Goal: Task Accomplishment & Management: Complete application form

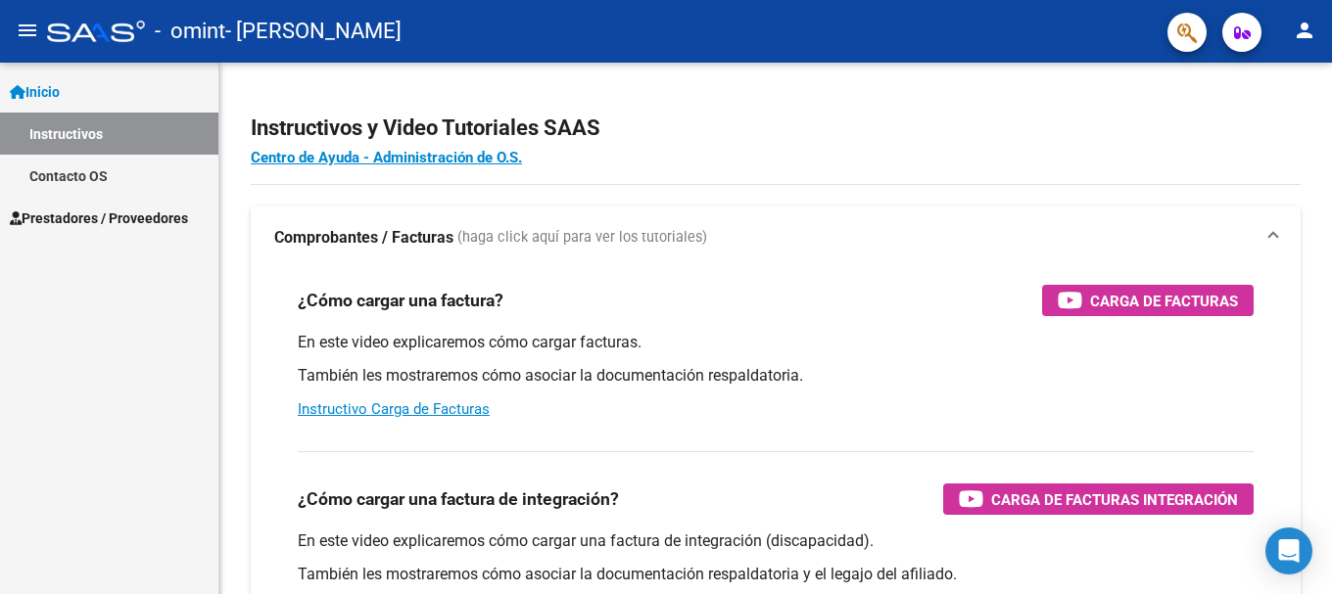
click at [86, 136] on link "Instructivos" at bounding box center [109, 134] width 218 height 42
click at [88, 218] on span "Prestadores / Proveedores" at bounding box center [99, 219] width 178 height 22
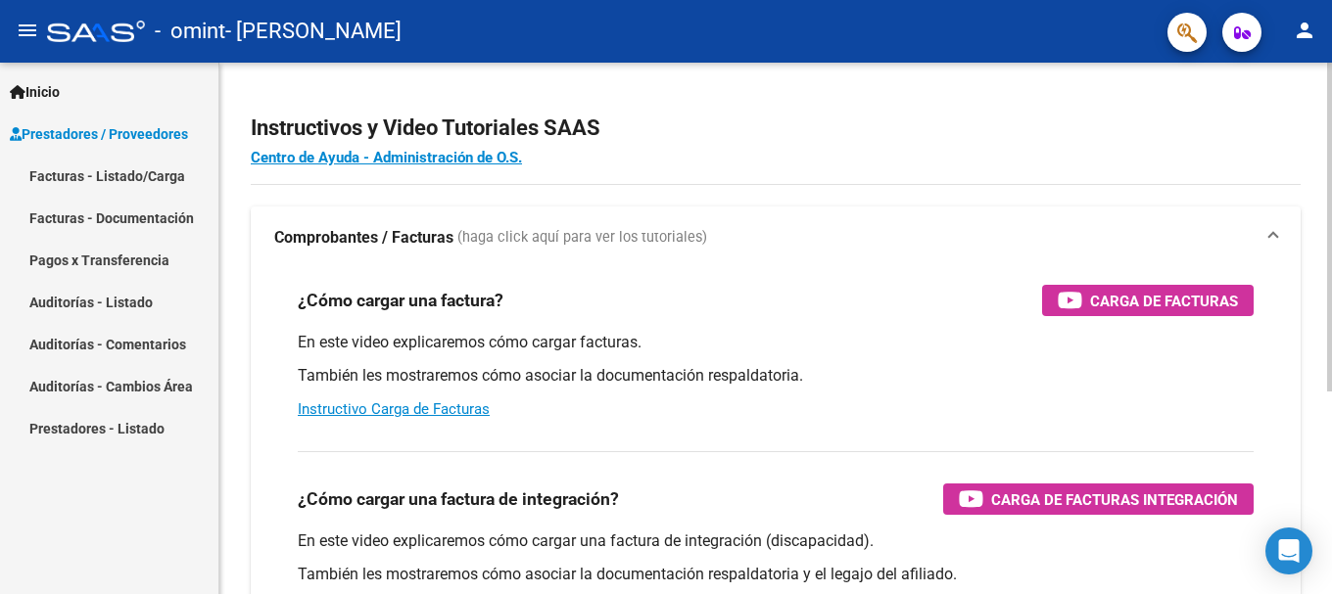
click at [1126, 140] on h2 "Instructivos y Video Tutoriales SAAS" at bounding box center [776, 128] width 1050 height 37
click at [1265, 143] on h2 "Instructivos y Video Tutoriales SAAS" at bounding box center [776, 128] width 1050 height 37
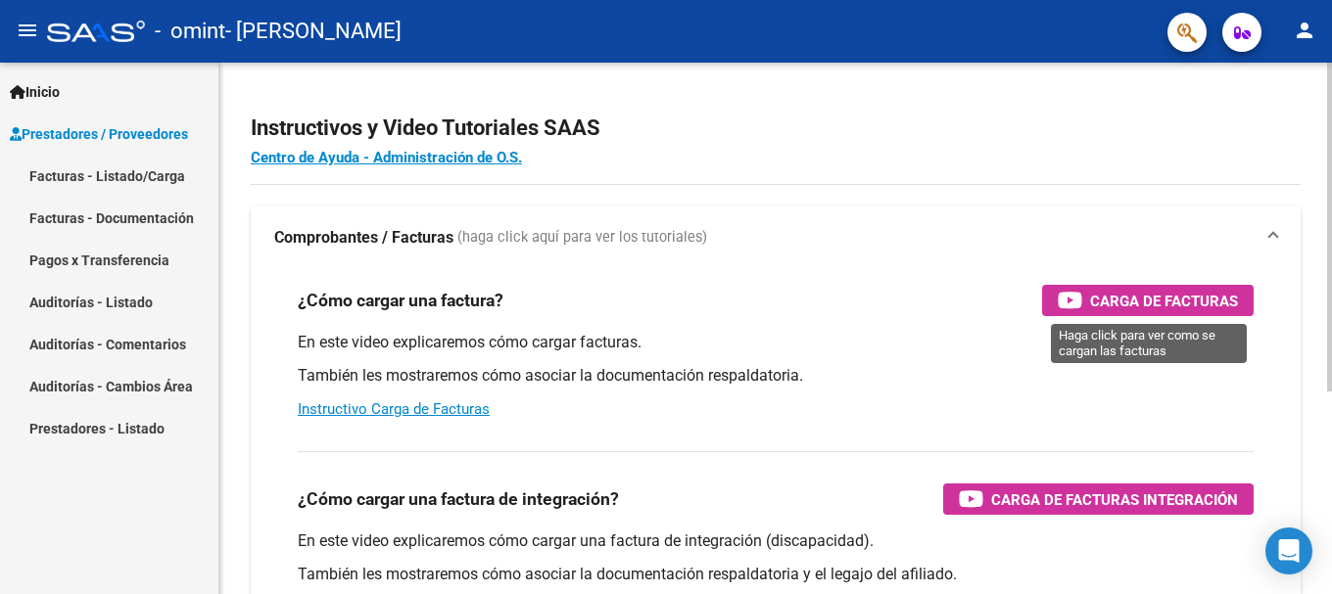
click at [1125, 304] on span "Carga de Facturas" at bounding box center [1164, 301] width 148 height 24
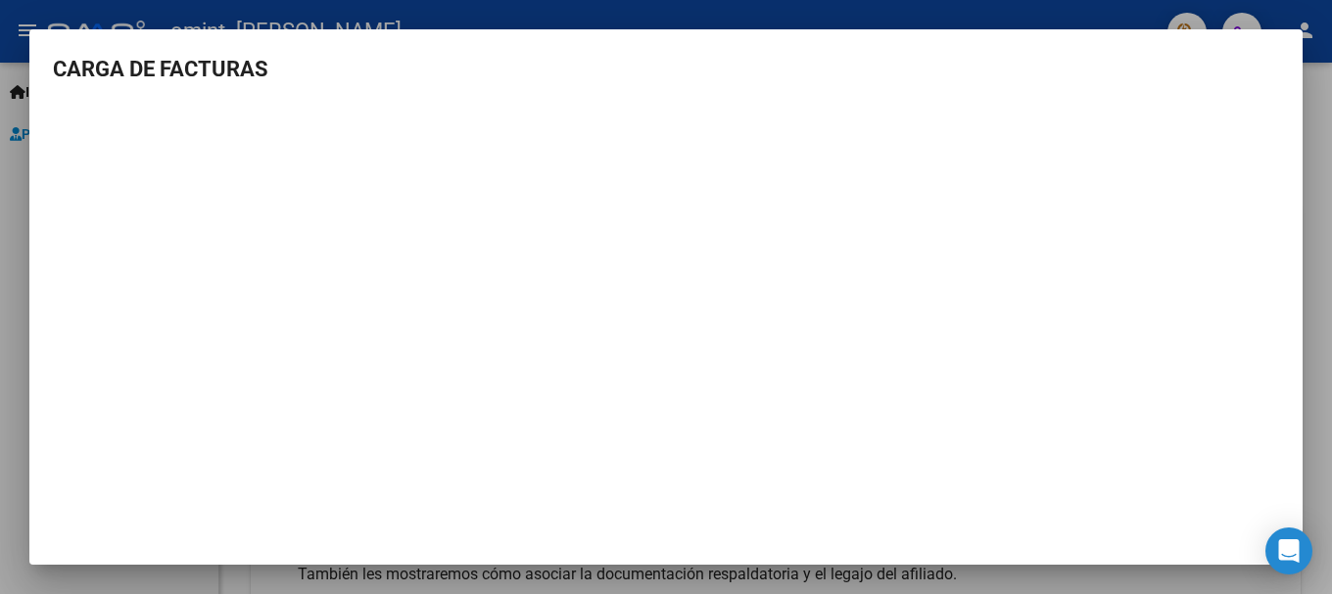
click at [1326, 122] on div at bounding box center [666, 297] width 1332 height 594
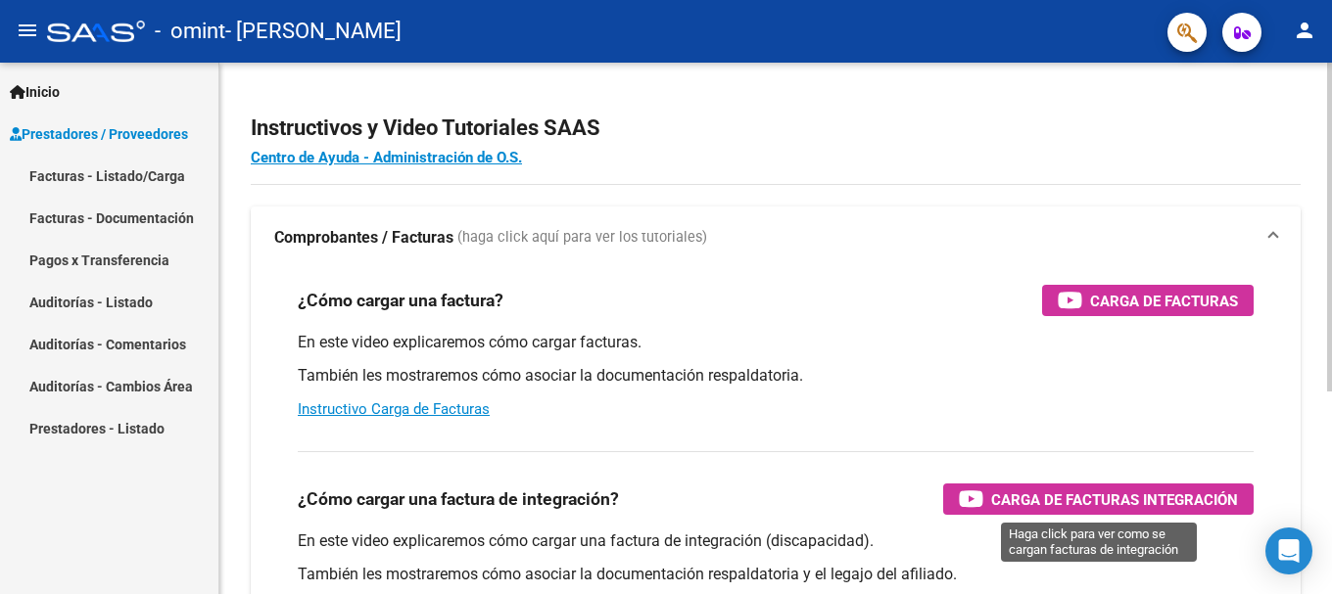
click at [1110, 503] on span "Carga de Facturas Integración" at bounding box center [1114, 500] width 247 height 24
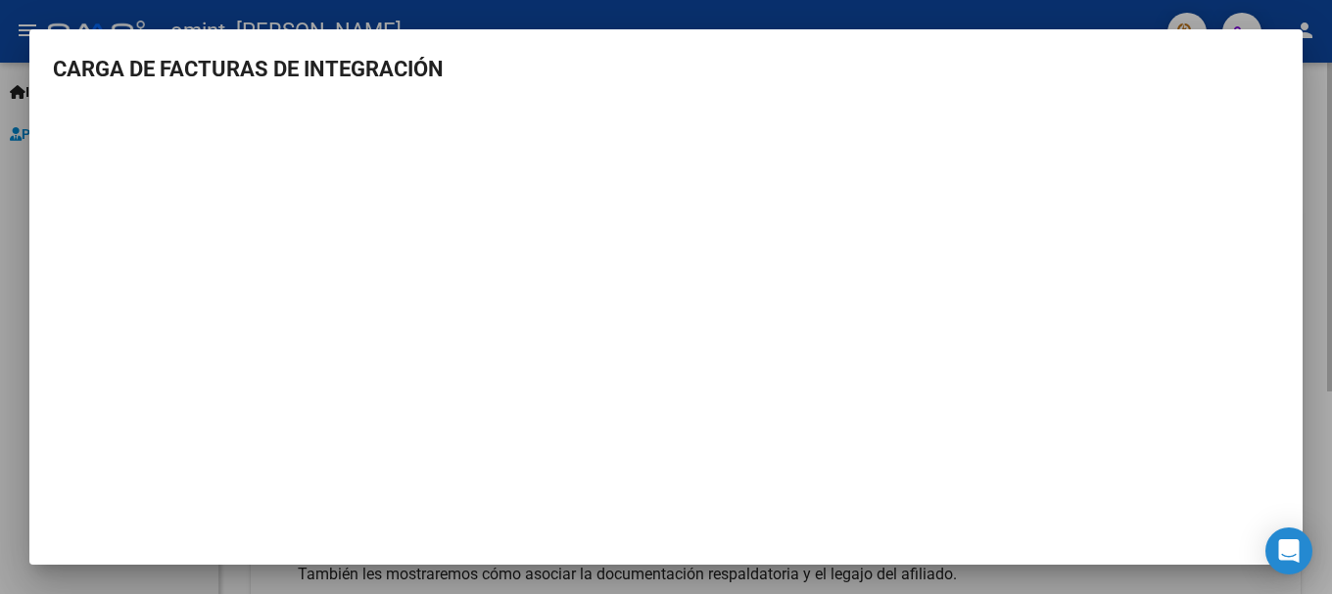
drag, startPoint x: 1330, startPoint y: 454, endPoint x: 1319, endPoint y: 453, distance: 10.8
click at [1320, 453] on div at bounding box center [666, 297] width 1332 height 594
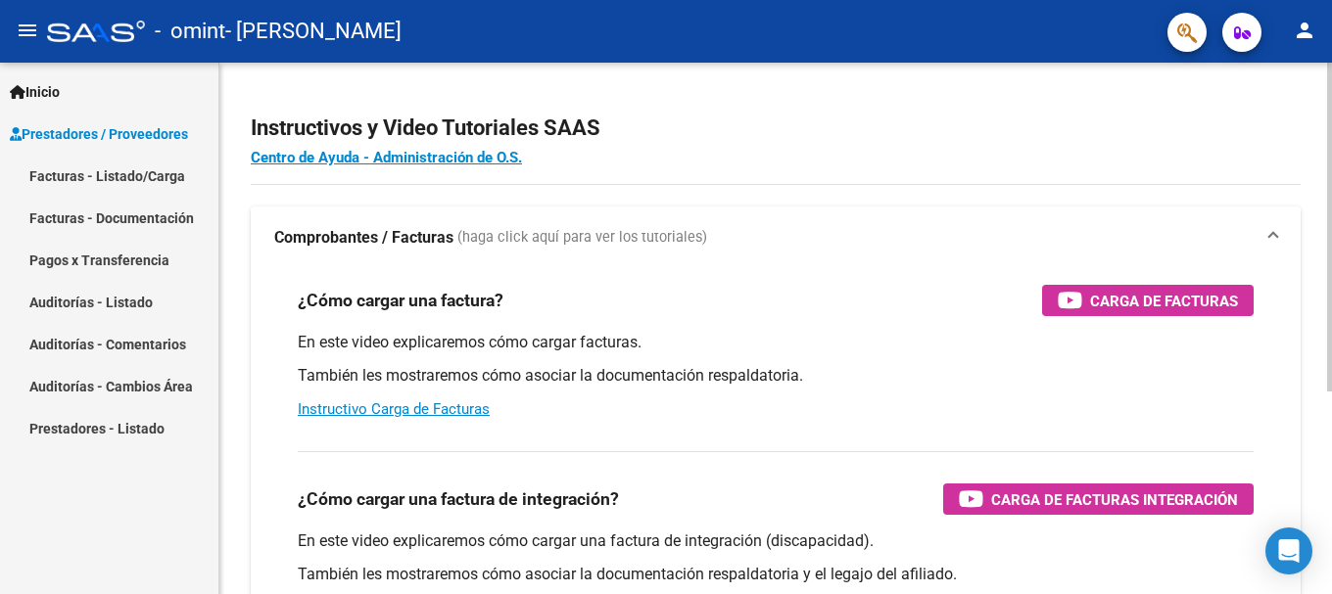
drag, startPoint x: 1319, startPoint y: 453, endPoint x: 1299, endPoint y: 434, distance: 27.7
click at [1319, 451] on div "Instructivos y Video Tutoriales SAAS Centro de Ayuda - Administración de O.S. C…" at bounding box center [775, 492] width 1112 height 859
click at [133, 220] on link "Facturas - Documentación" at bounding box center [109, 218] width 218 height 42
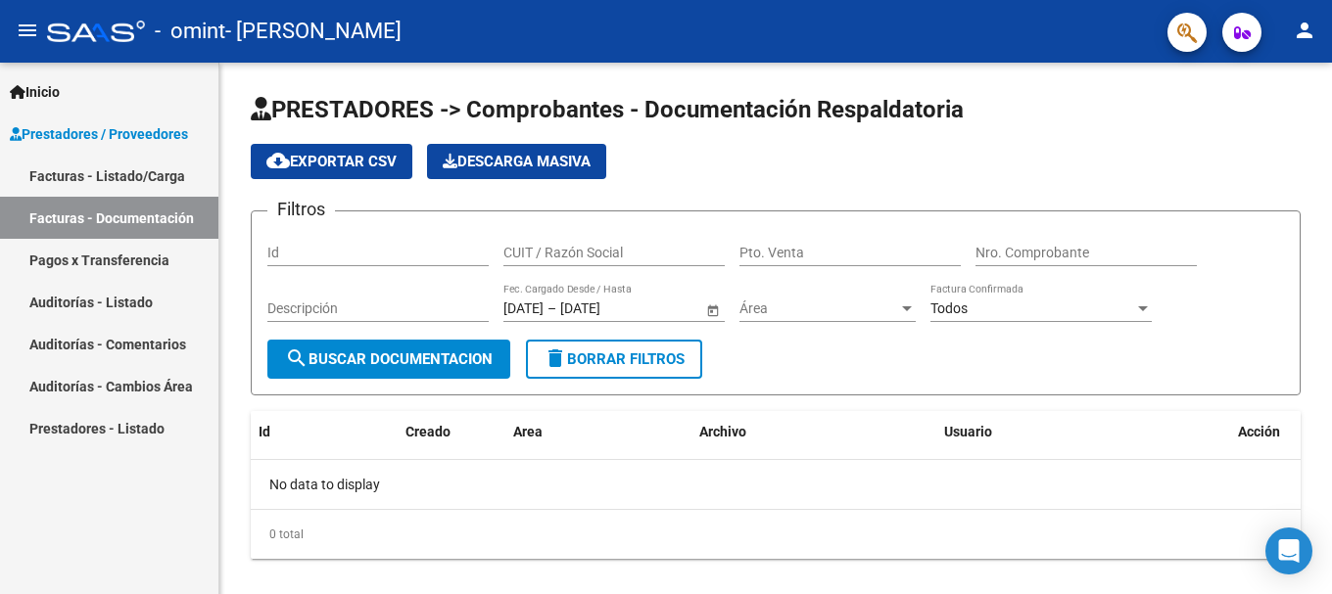
click at [117, 177] on link "Facturas - Listado/Carga" at bounding box center [109, 176] width 218 height 42
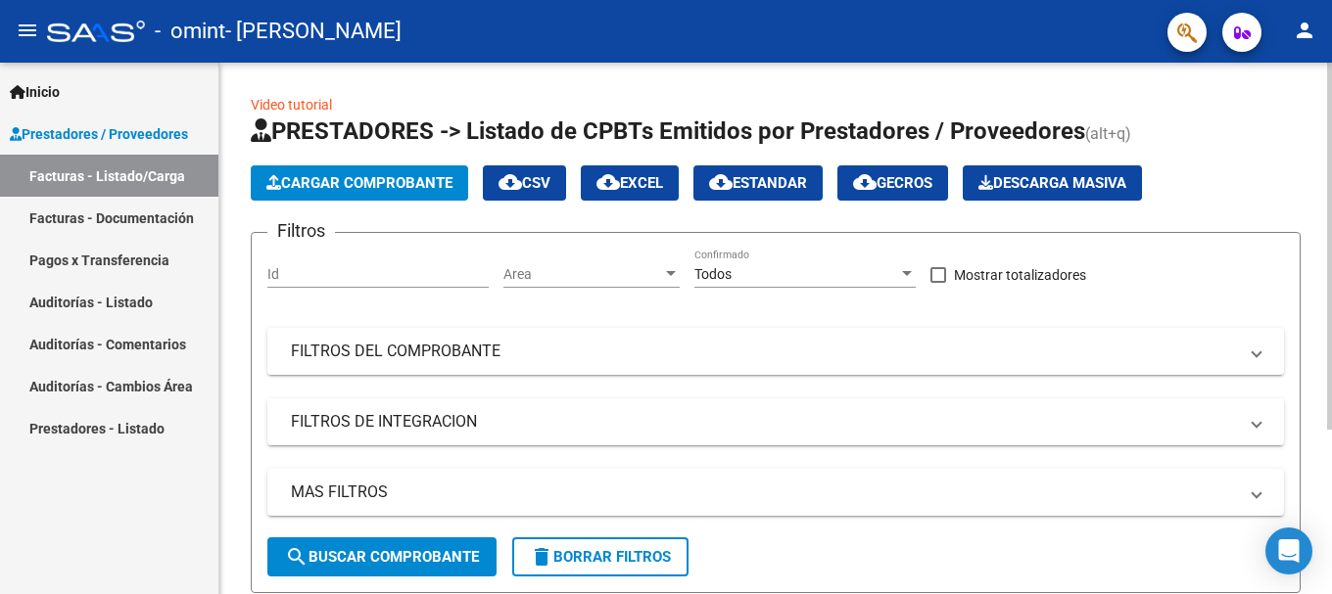
click at [309, 181] on span "Cargar Comprobante" at bounding box center [359, 183] width 186 height 18
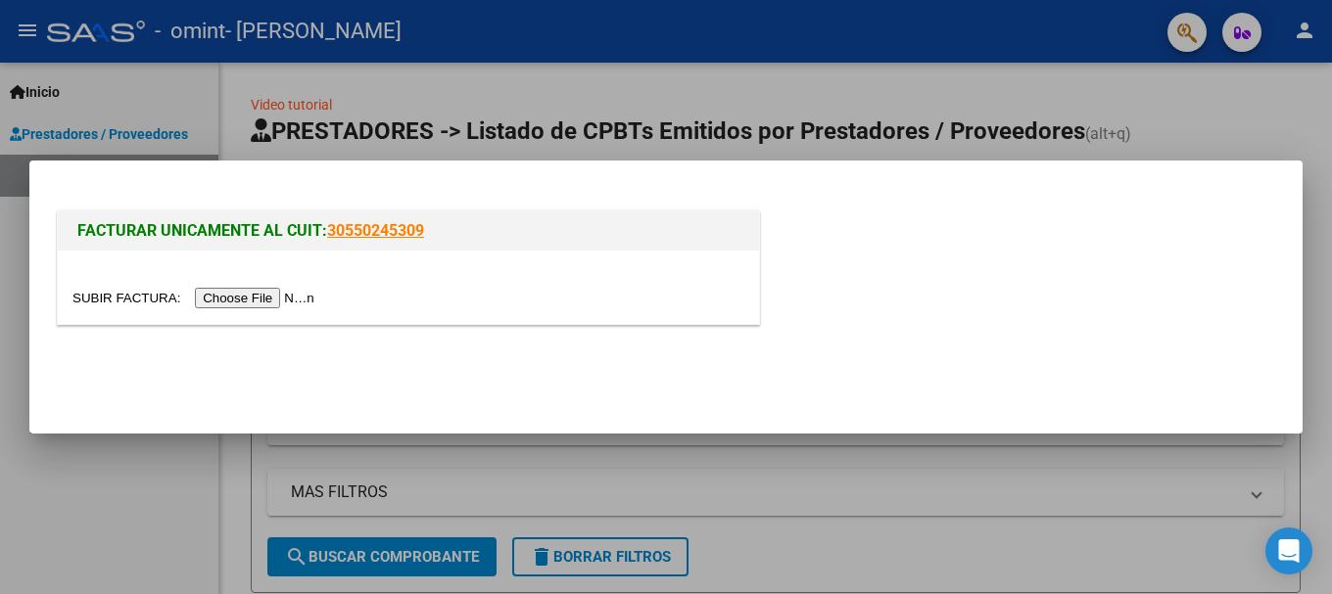
click at [245, 298] on input "file" at bounding box center [196, 298] width 248 height 21
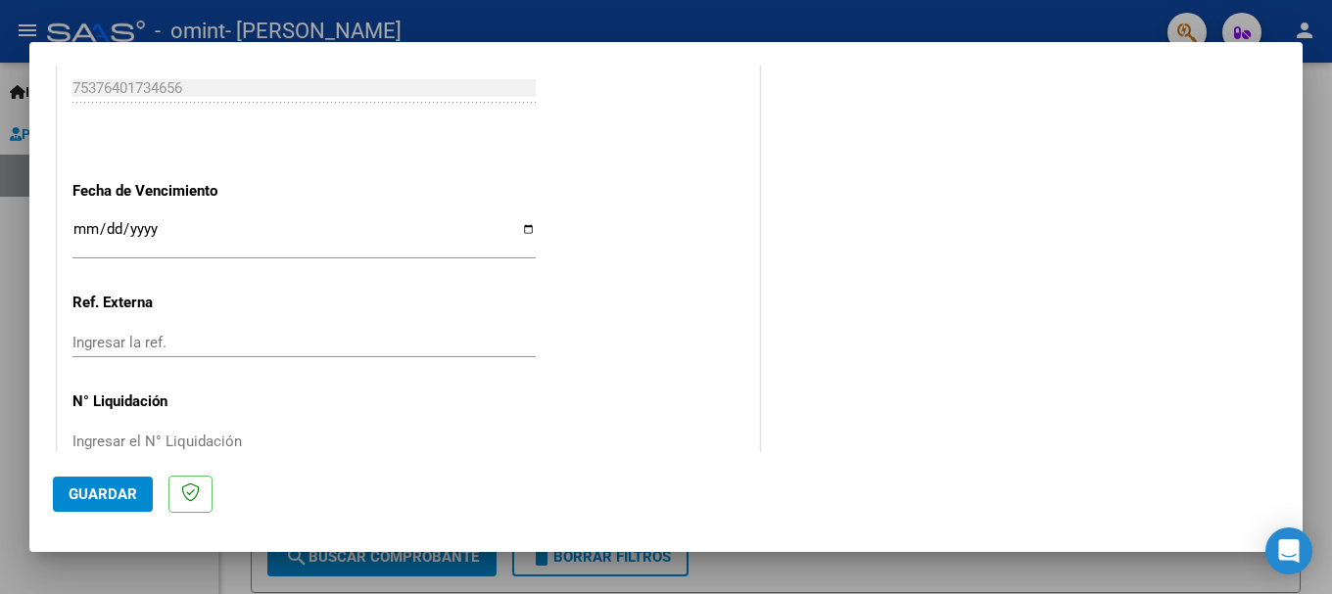
scroll to position [1140, 0]
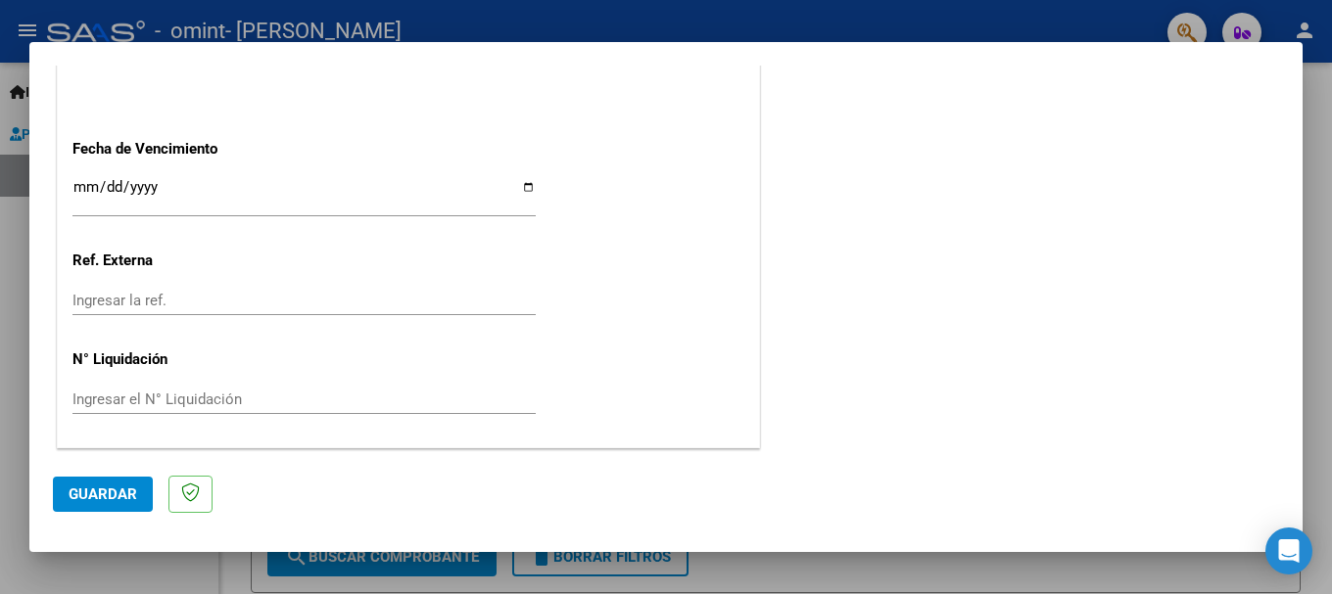
click at [105, 505] on button "Guardar" at bounding box center [103, 494] width 100 height 35
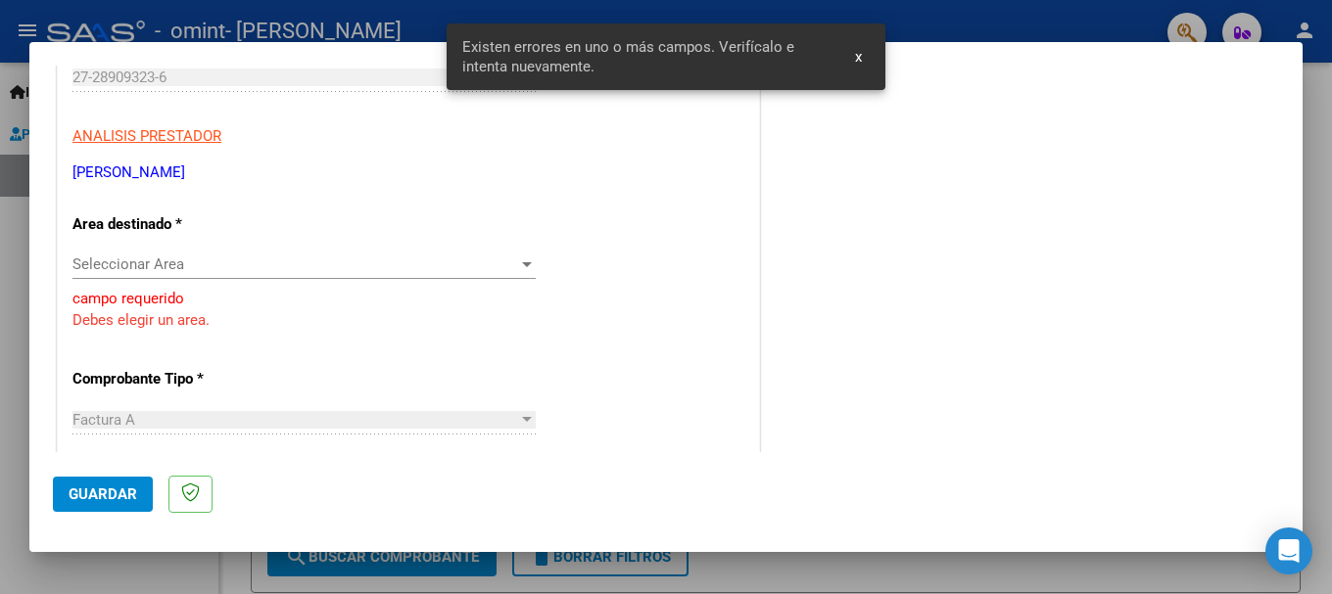
scroll to position [311, 0]
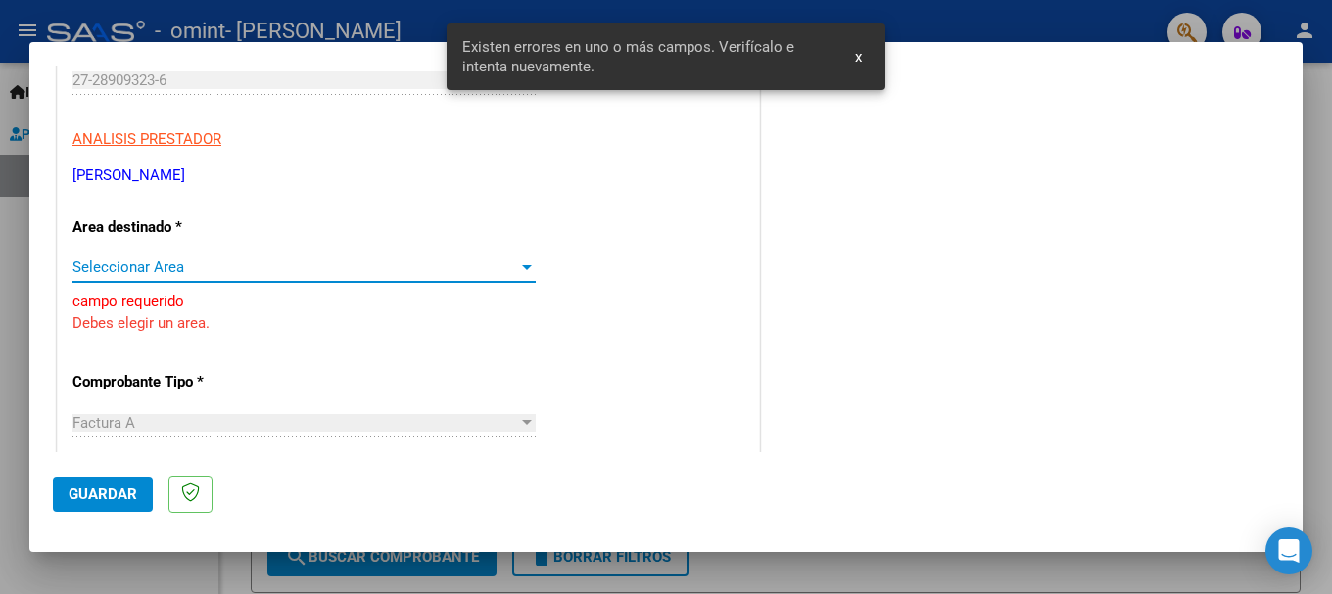
click at [204, 276] on span "Seleccionar Area" at bounding box center [294, 267] width 445 height 18
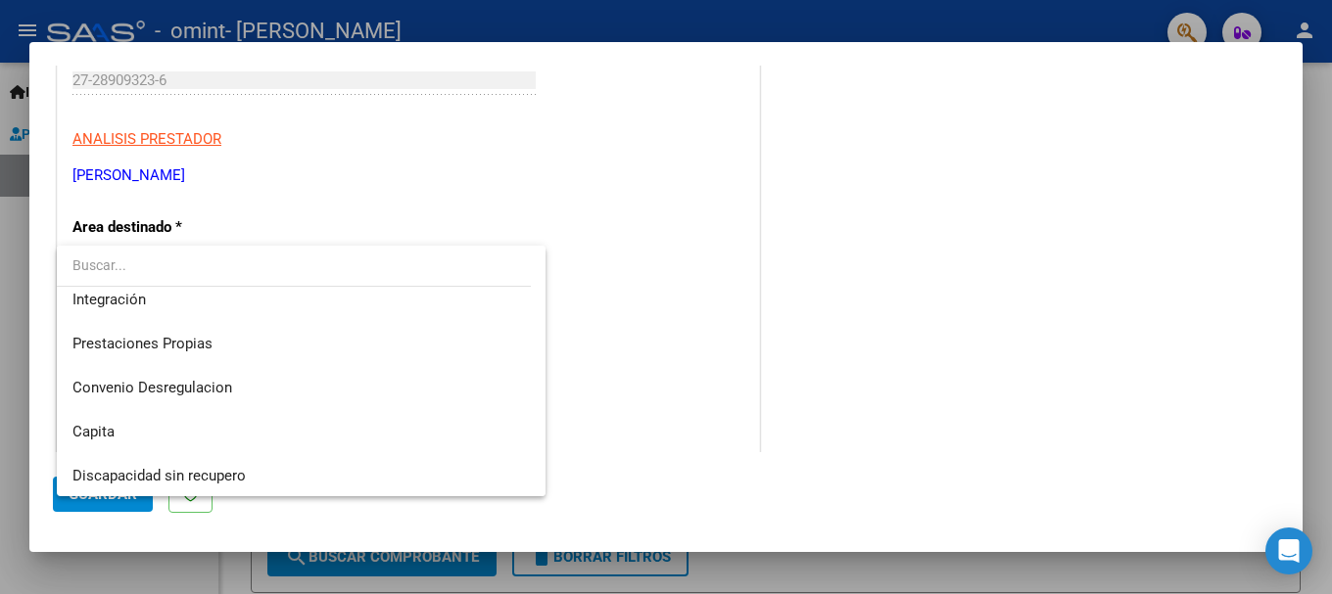
scroll to position [146, 0]
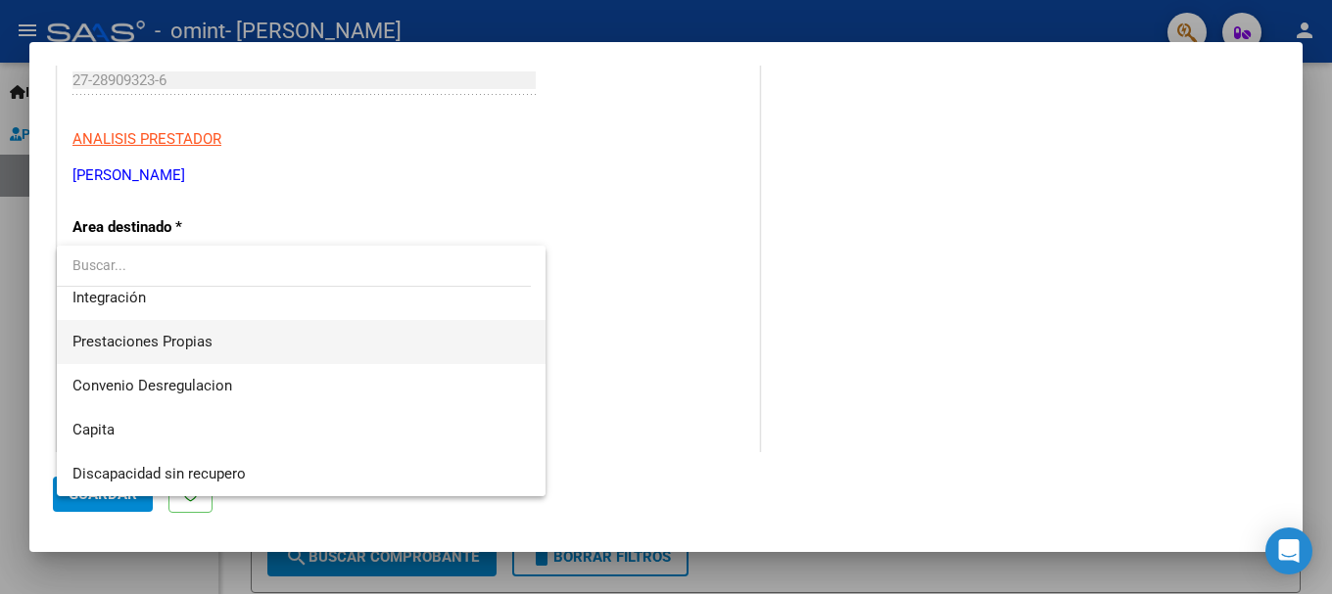
click at [223, 348] on span "Prestaciones Propias" at bounding box center [300, 342] width 457 height 44
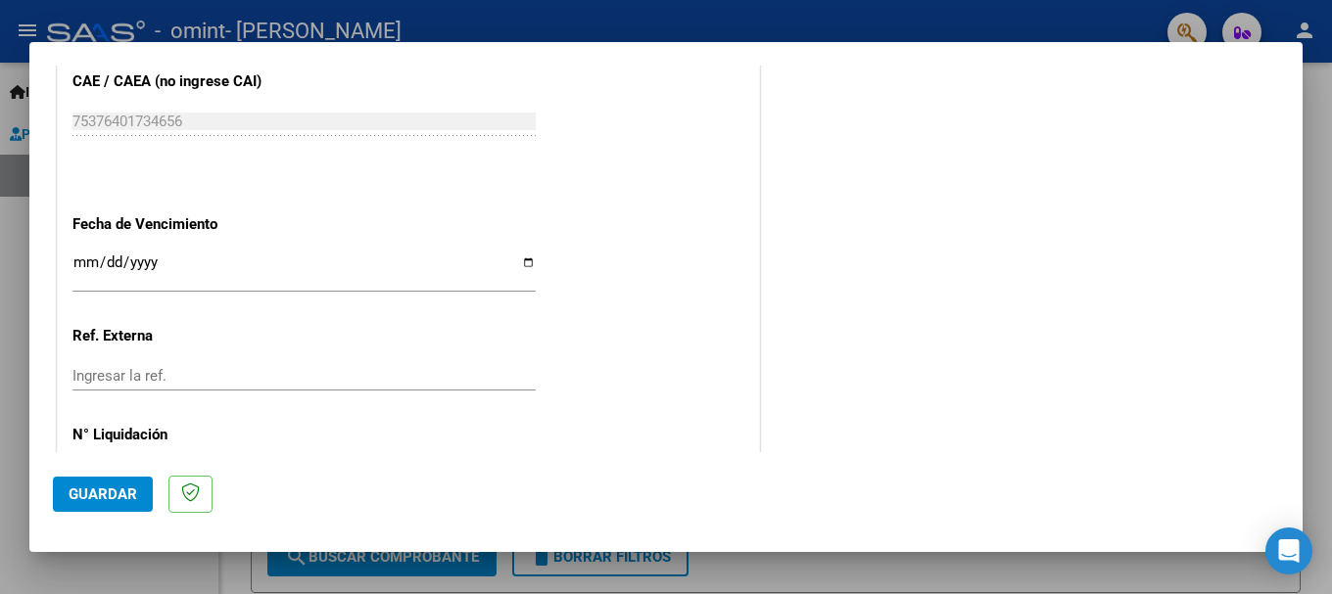
scroll to position [1068, 0]
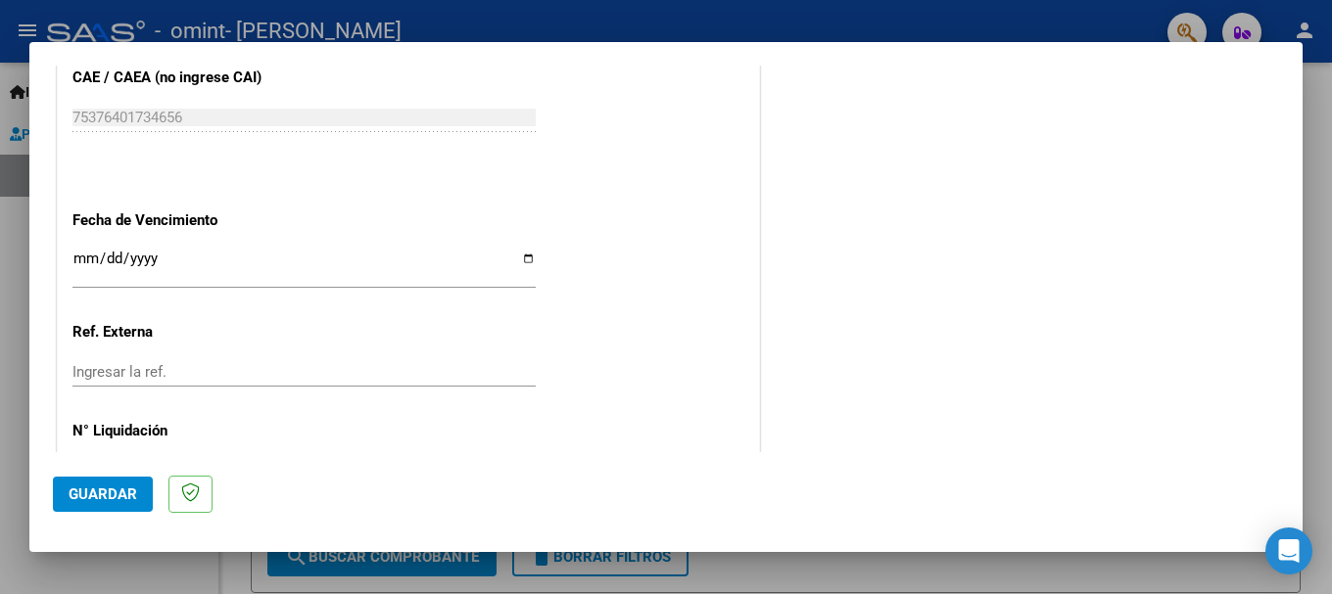
click at [518, 259] on input "Ingresar la fecha" at bounding box center [303, 266] width 463 height 31
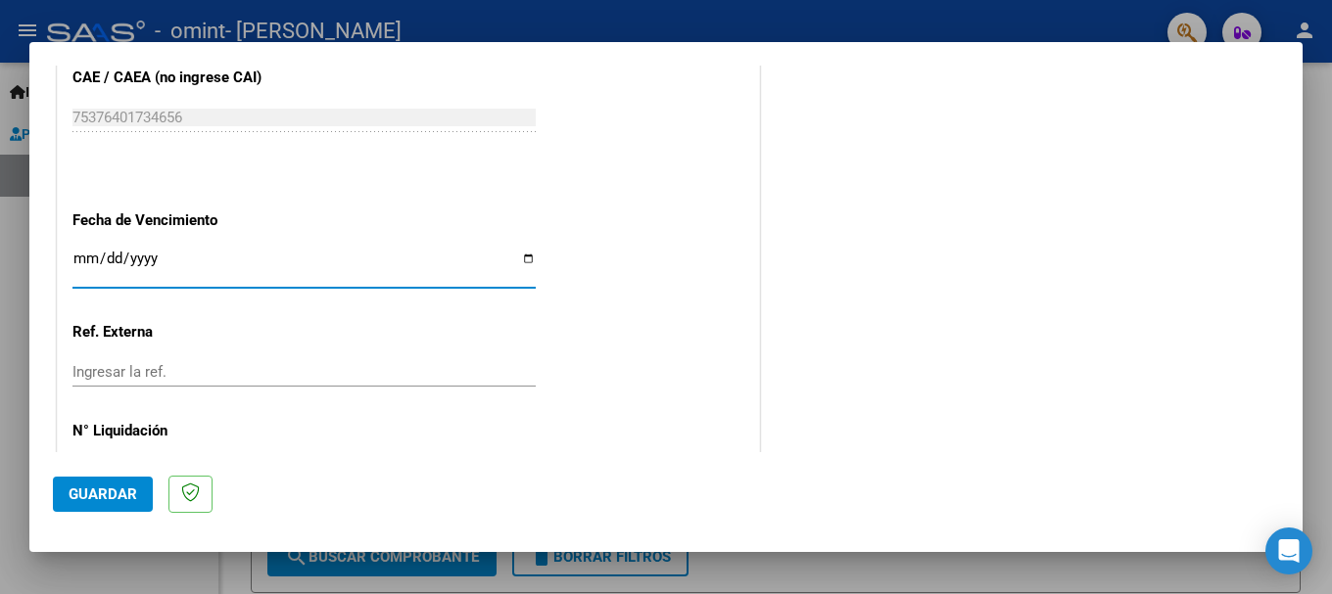
type input "2025-09-26"
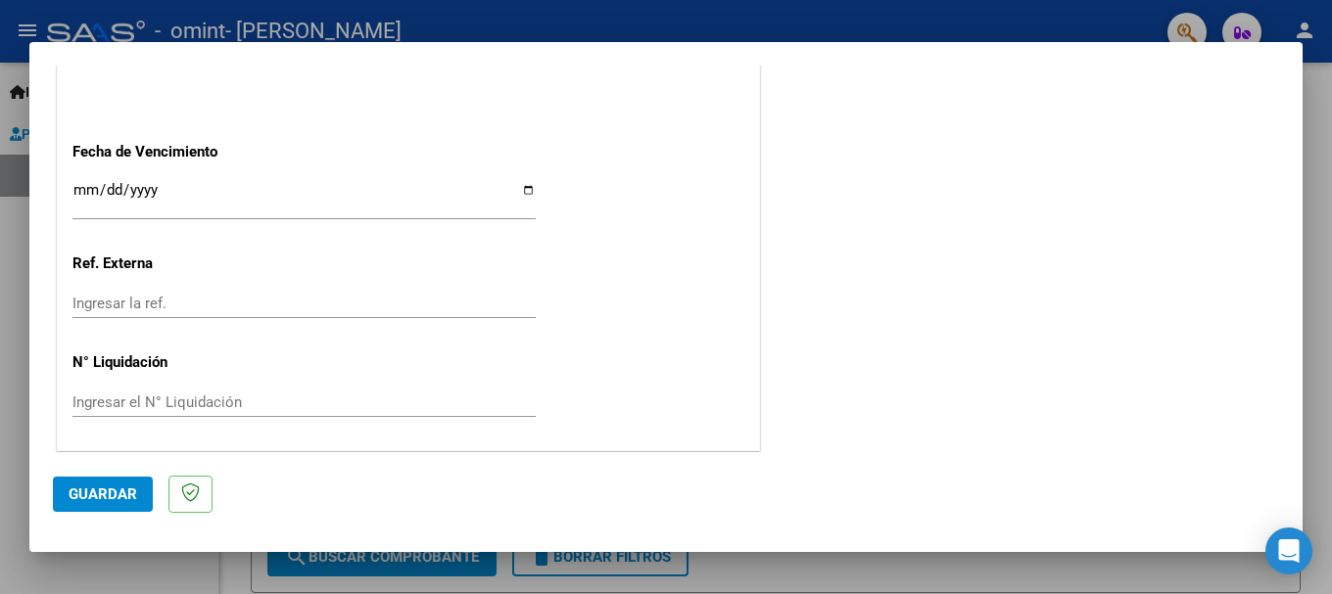
scroll to position [1140, 0]
click at [112, 487] on span "Guardar" at bounding box center [103, 495] width 69 height 18
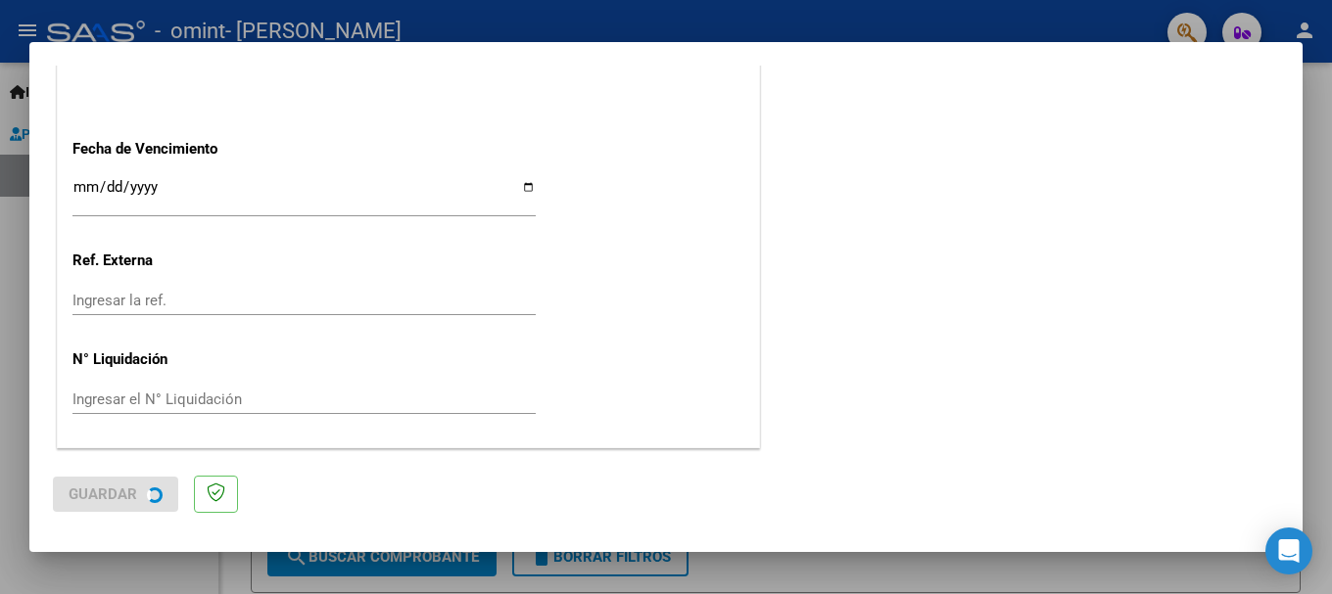
scroll to position [0, 0]
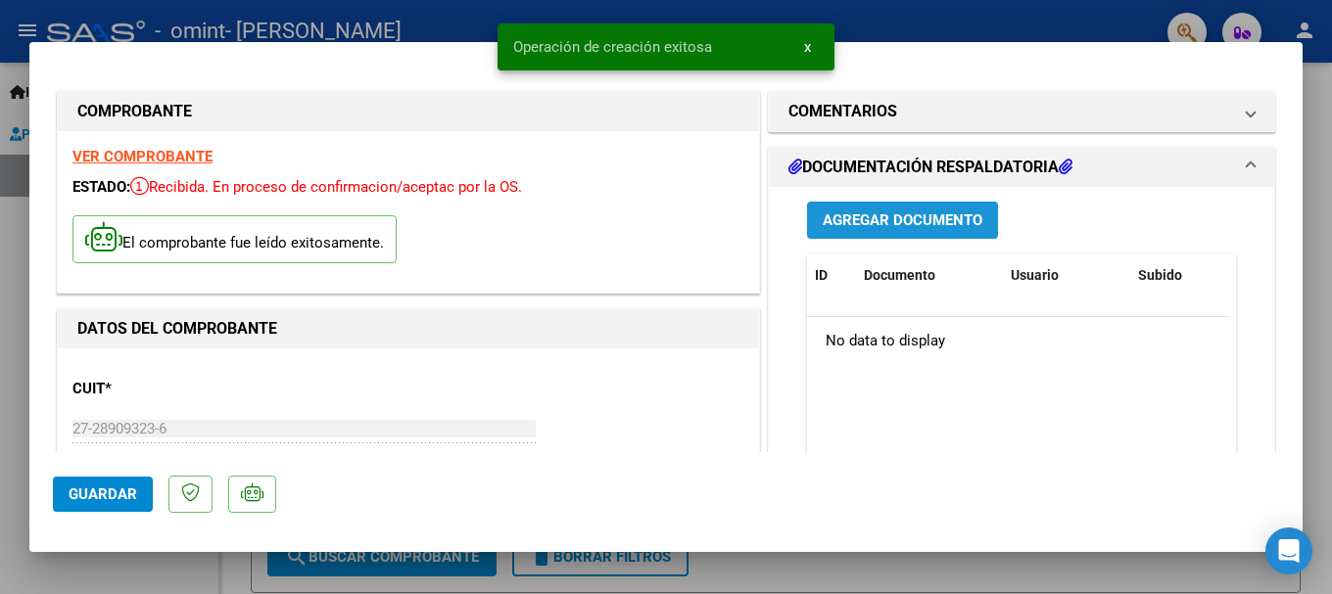
click at [890, 219] on span "Agregar Documento" at bounding box center [902, 221] width 160 height 18
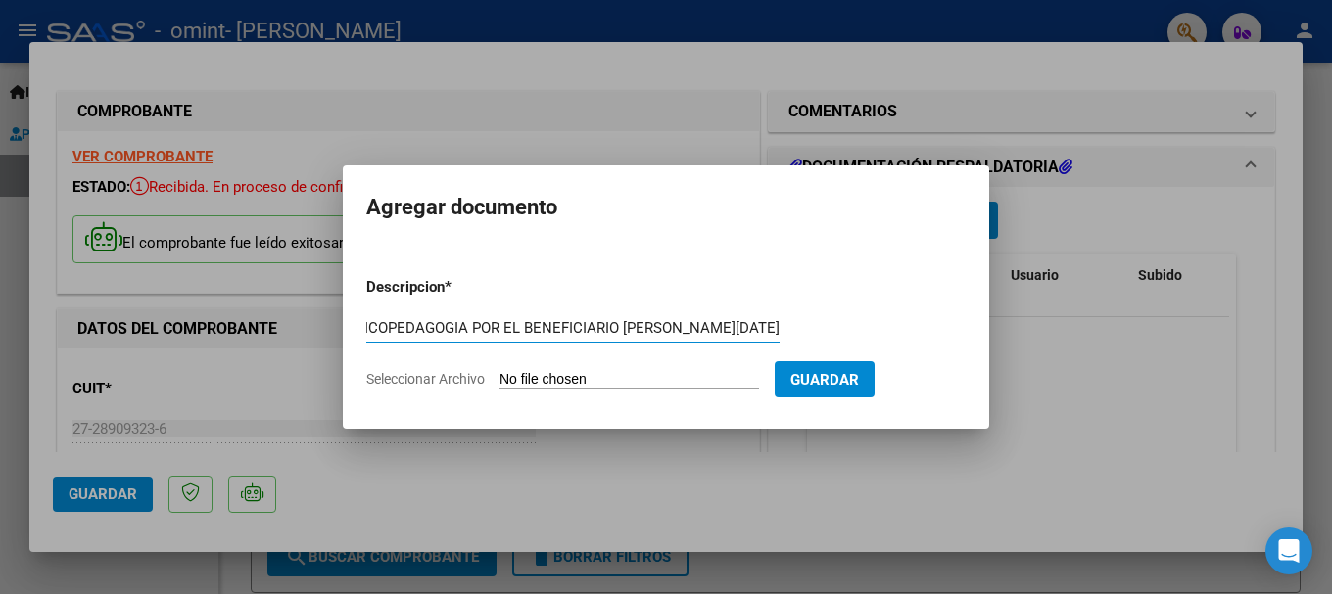
scroll to position [0, 120]
type input "PSICOPEDAGOGIA POR EL BENEFICIARIO JUAN IGNACIO PICCOLI AGOSTO 2025"
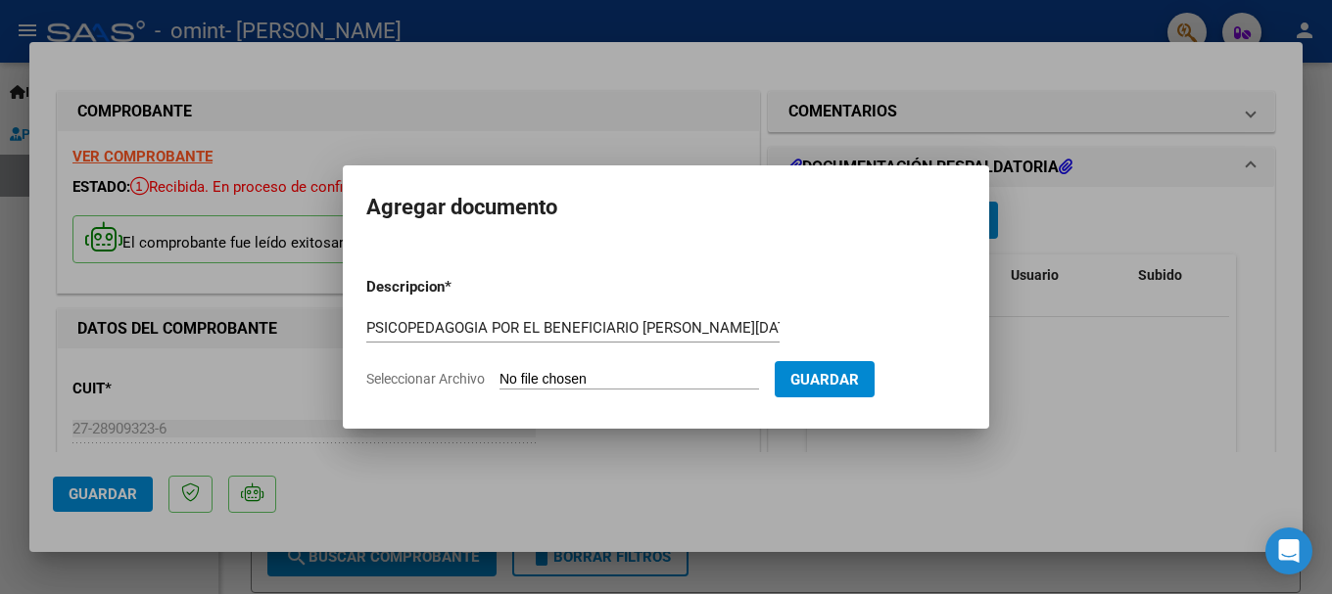
click at [587, 375] on input "Seleccionar Archivo" at bounding box center [628, 380] width 259 height 19
type input "C:\fakepath\CAE PSP FACTURA 1428 PERIODO AGOSTO 2025.pdf"
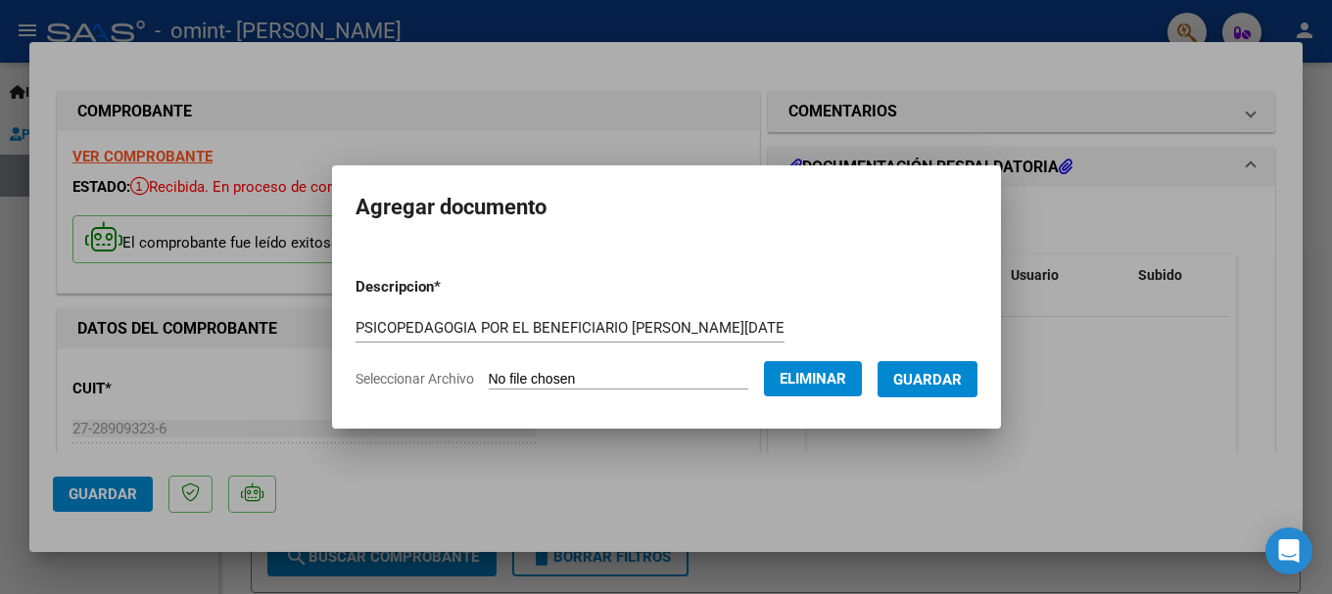
click at [941, 381] on span "Guardar" at bounding box center [927, 380] width 69 height 18
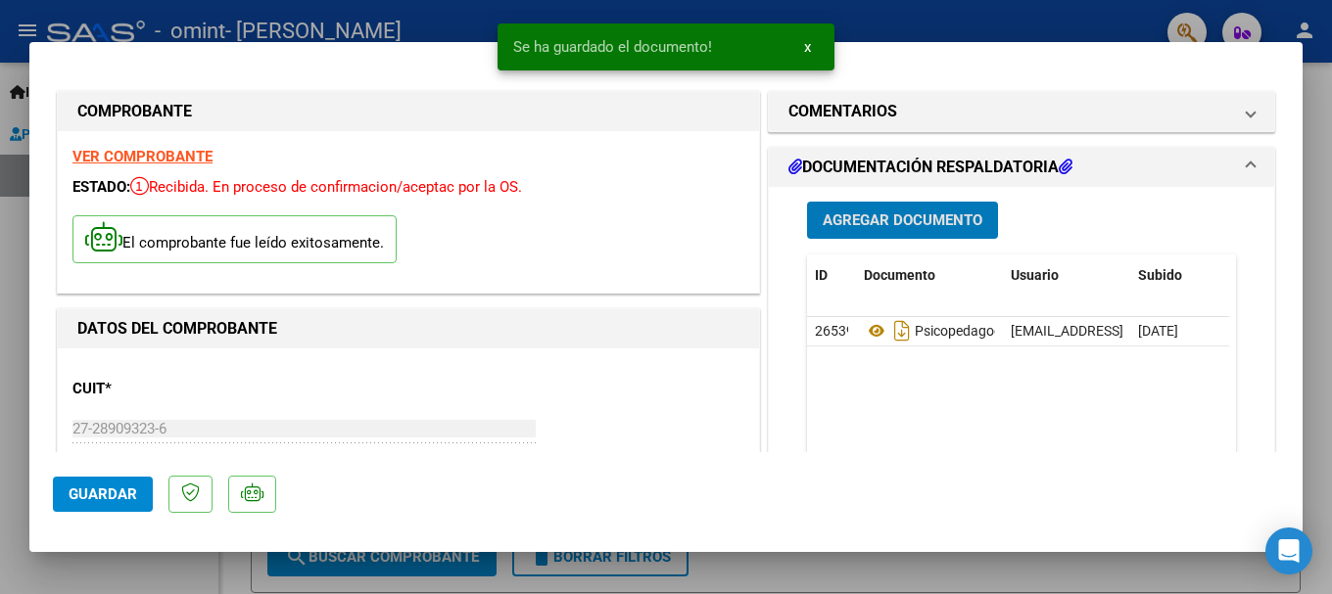
click at [893, 227] on span "Agregar Documento" at bounding box center [902, 221] width 160 height 18
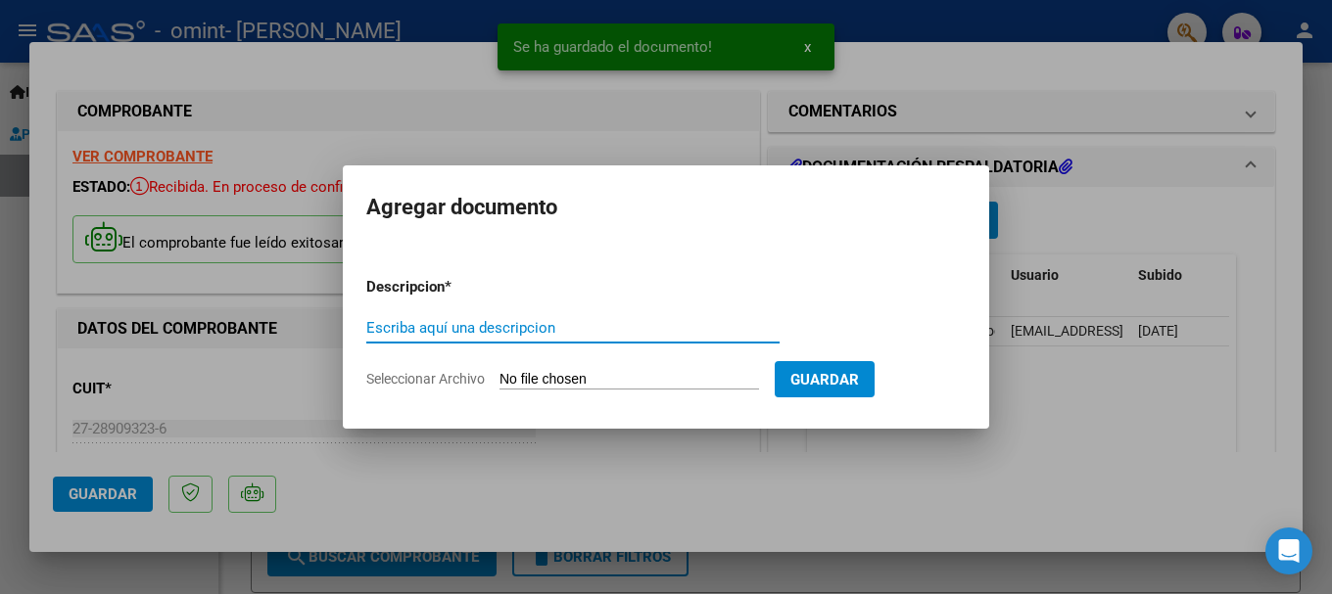
click at [641, 372] on input "Seleccionar Archivo" at bounding box center [628, 380] width 259 height 19
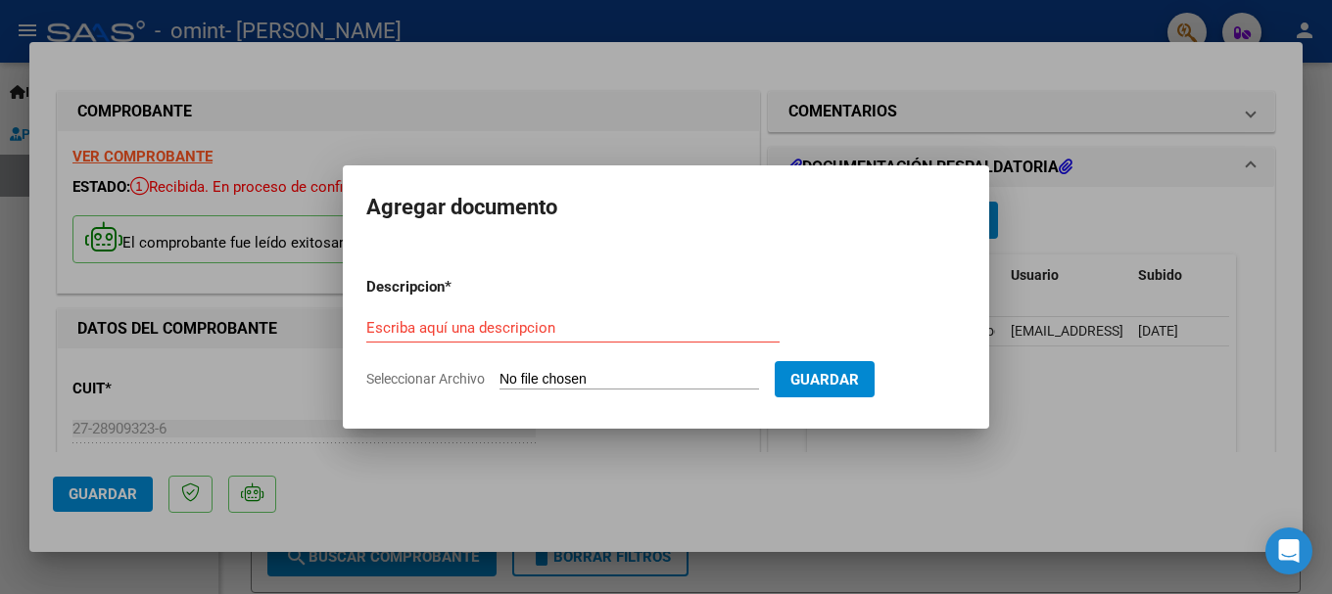
type input "C:\fakepath\CONSTANCIA DE INSCRIPCIÓN ARCA AGOSTO 2025.pdf"
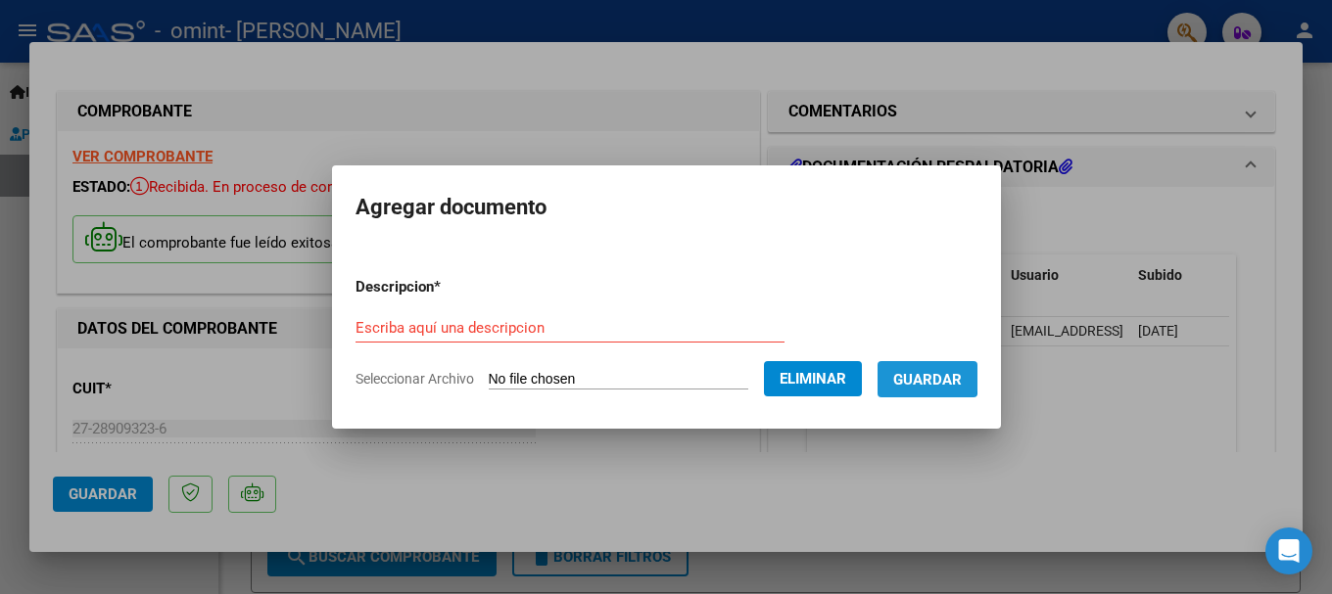
click at [932, 374] on span "Guardar" at bounding box center [927, 380] width 69 height 18
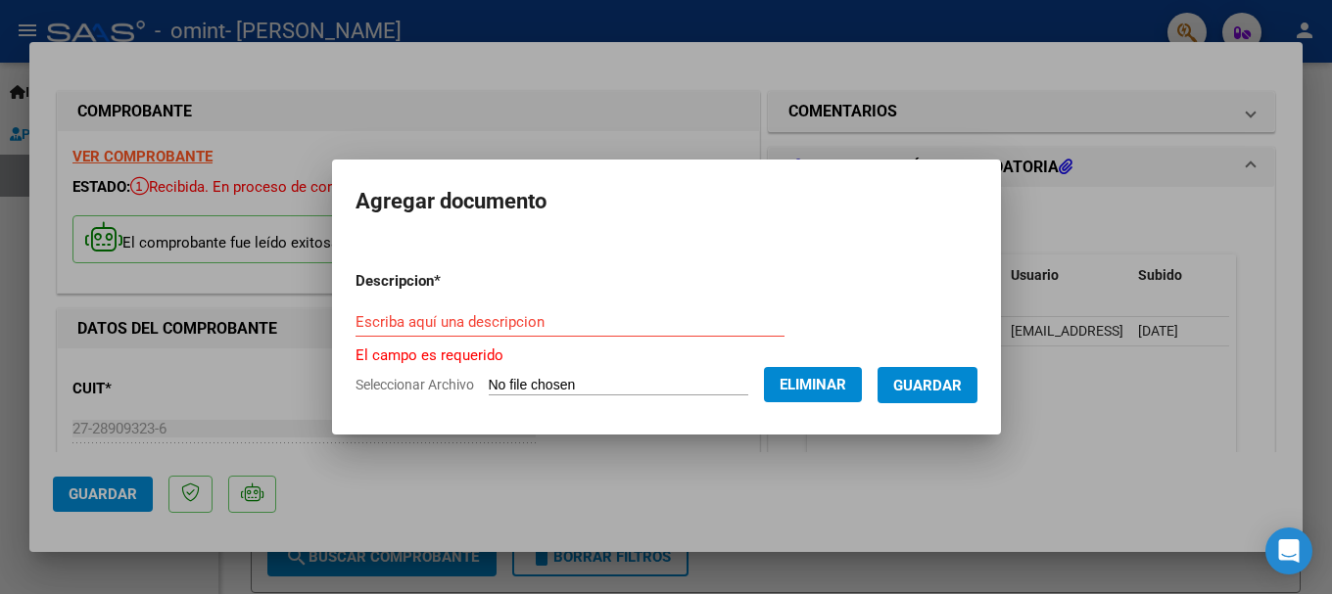
click at [577, 329] on input "Escriba aquí una descripcion" at bounding box center [569, 322] width 429 height 18
drag, startPoint x: 577, startPoint y: 326, endPoint x: 479, endPoint y: 309, distance: 99.3
click at [479, 309] on div "Escriba aquí una descripcion" at bounding box center [569, 321] width 429 height 29
click at [472, 319] on input "Escriba aquí una descripcion" at bounding box center [569, 322] width 429 height 18
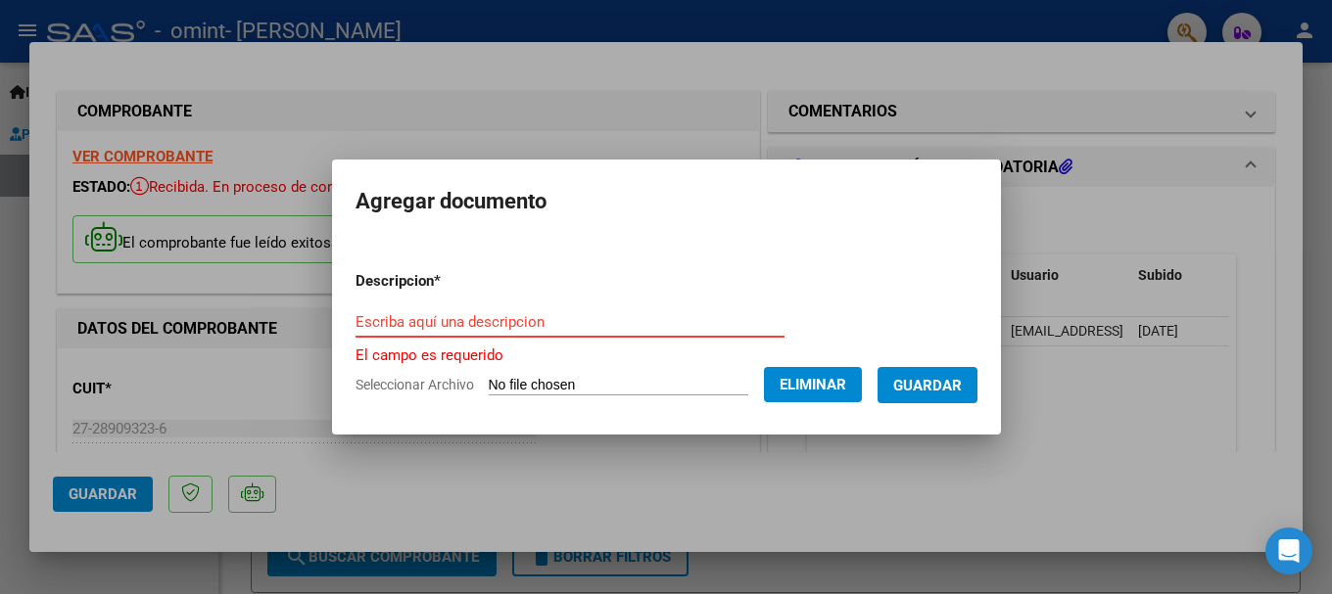
click at [472, 319] on input "Escriba aquí una descripcion" at bounding box center [569, 322] width 429 height 18
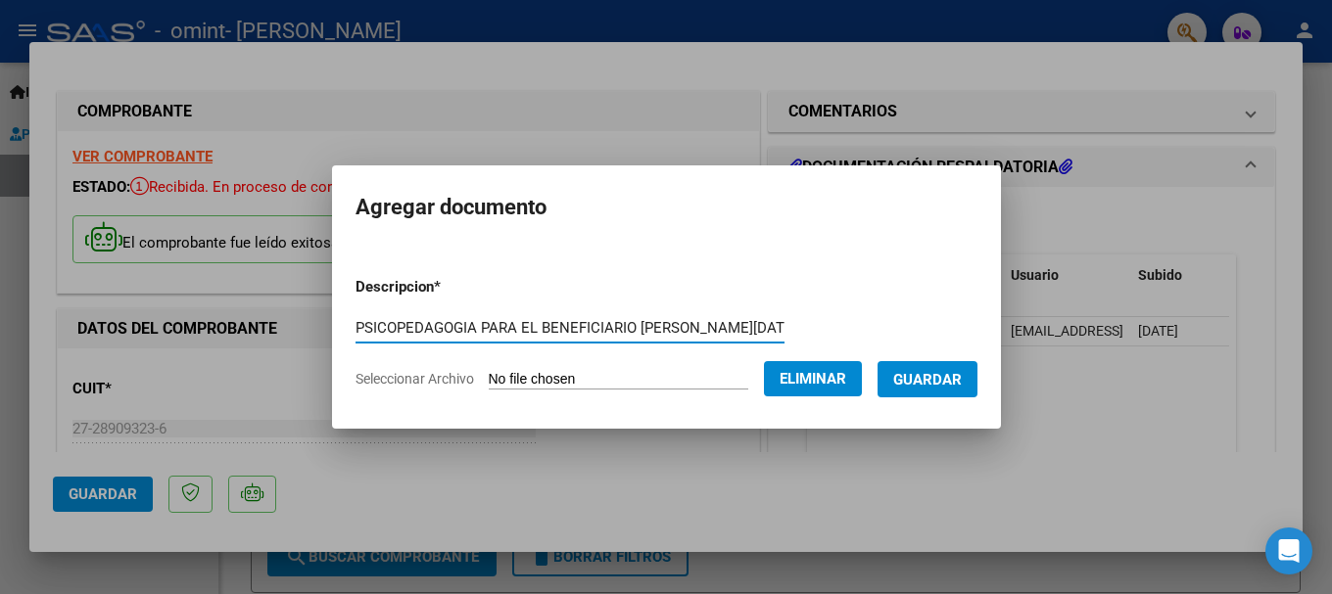
drag, startPoint x: 788, startPoint y: 326, endPoint x: 294, endPoint y: 319, distance: 494.5
click at [294, 319] on div "COMPROBANTE VER COMPROBANTE ESTADO: Recibida. En proceso de confirmacion/acepta…" at bounding box center [666, 297] width 1332 height 594
type input "PSICOPEDAGOGIA PARA EL BENEFICIARIO JUAN IGNACIO PICCOLI AGOSTO 2025"
click at [961, 379] on span "Guardar" at bounding box center [927, 380] width 69 height 18
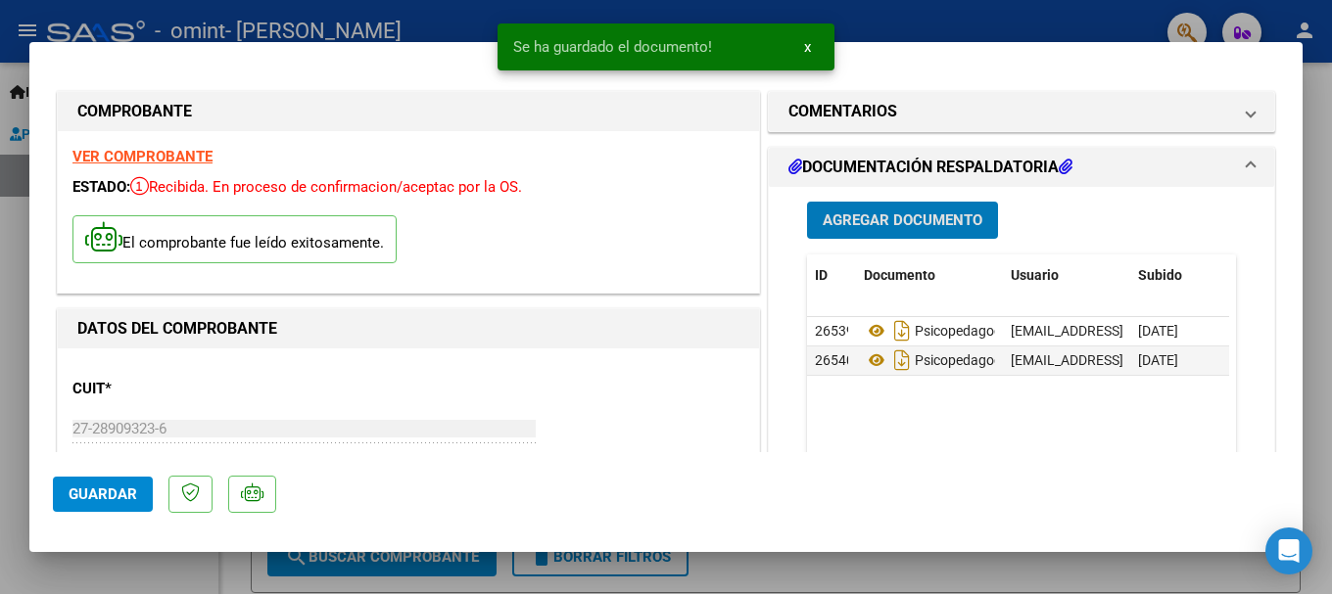
click at [915, 225] on span "Agregar Documento" at bounding box center [902, 221] width 160 height 18
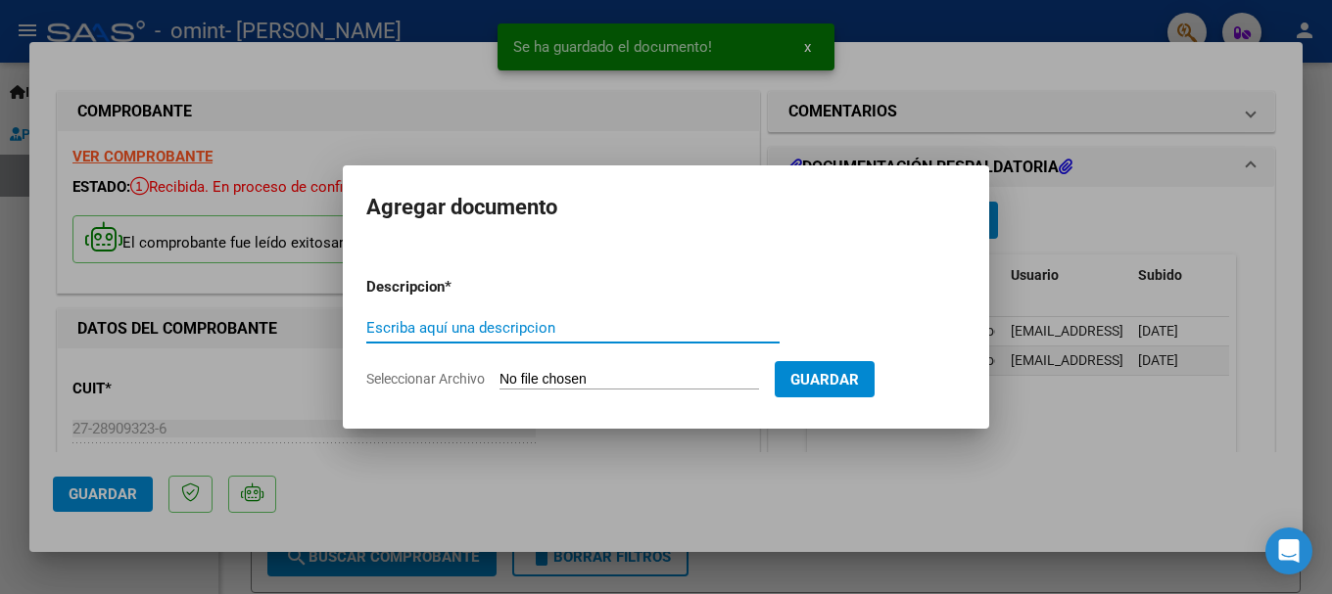
click at [564, 374] on input "Seleccionar Archivo" at bounding box center [628, 380] width 259 height 19
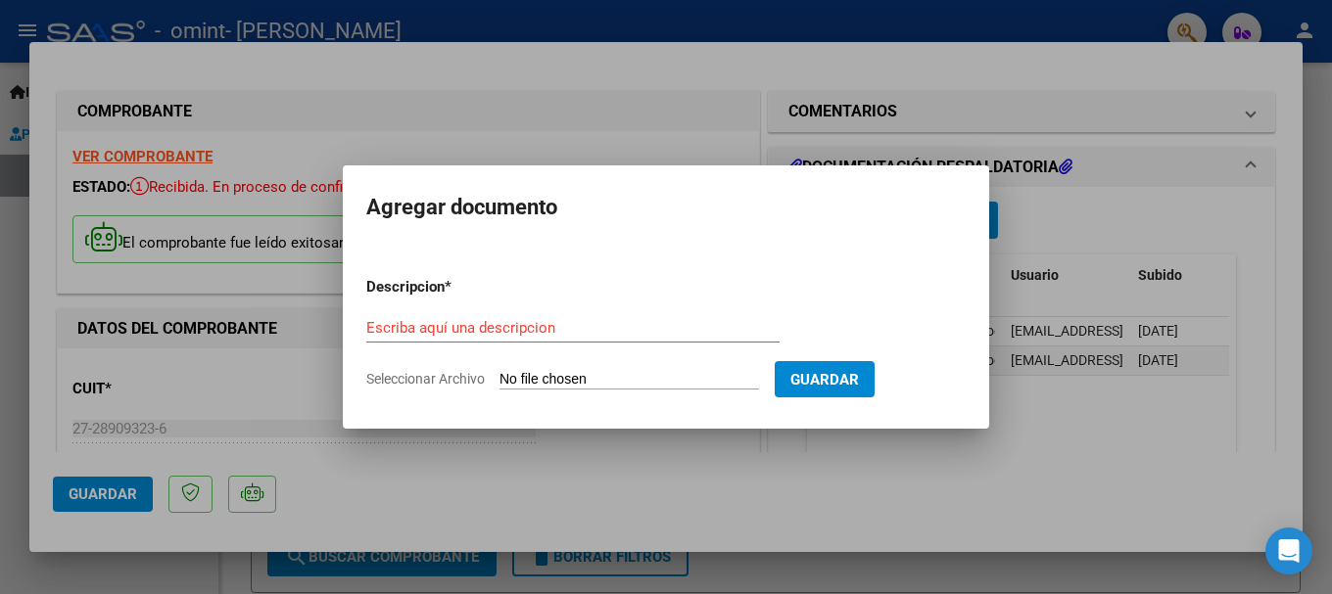
type input "C:\fakepath\CONSTANCIA DE INSCRIPCIÓN ARCA AGOSTO 2025.pdf"
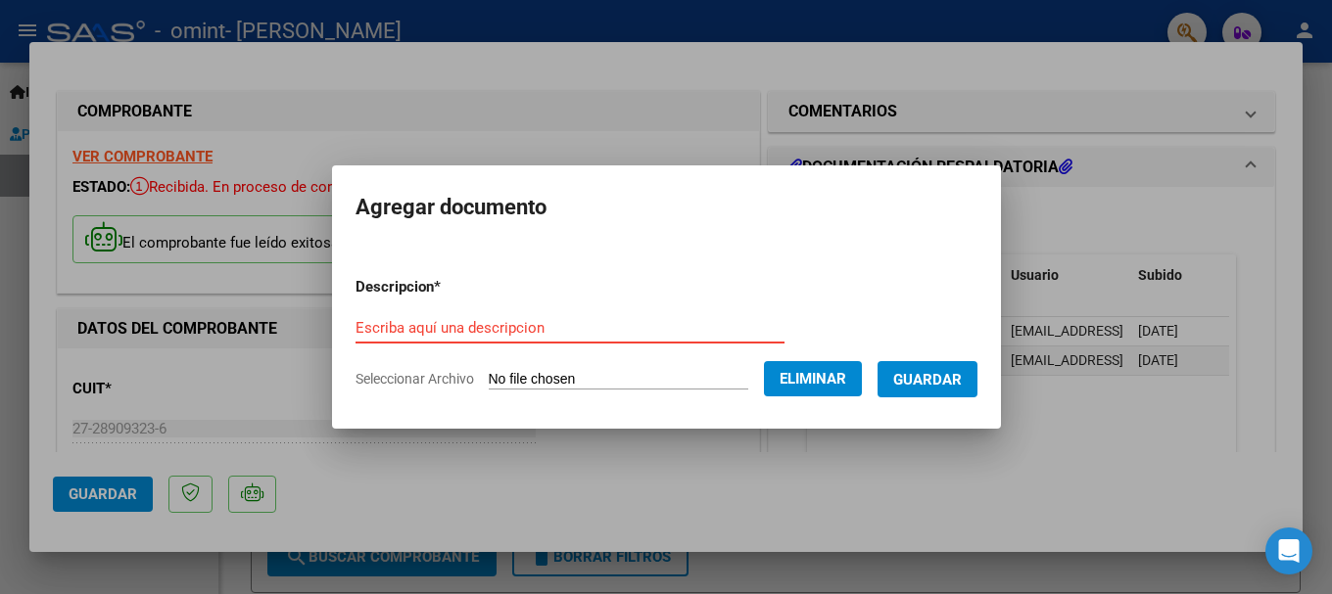
click at [565, 327] on input "Escriba aquí una descripcion" at bounding box center [569, 328] width 429 height 18
paste input "PSICOPEDAGOGIA PARA EL BENEFICIARIO JUAN IGNACIO PICCOLI AGOSTO 2025"
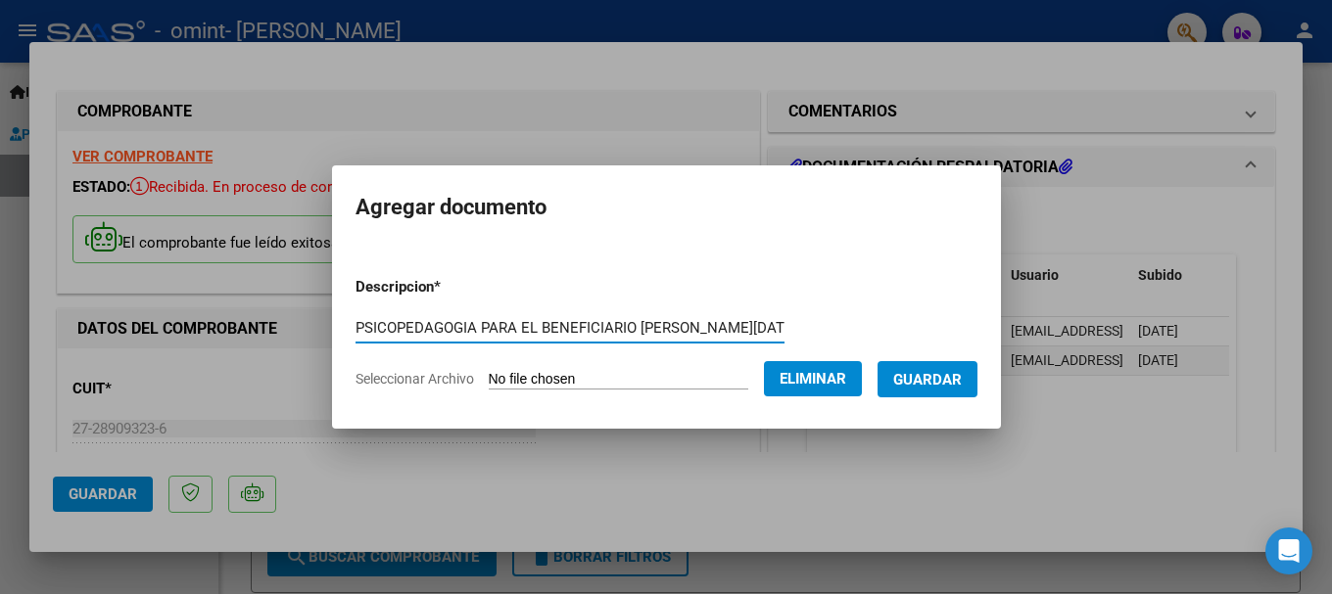
scroll to position [0, 80]
type input "PSICOPEDAGOGIA PARA EL BENEFICIARIO JUAN IGNACIO PICCOLI AGOSTO 2025"
drag, startPoint x: 941, startPoint y: 384, endPoint x: 910, endPoint y: 378, distance: 31.9
click at [940, 384] on span "Guardar" at bounding box center [927, 380] width 69 height 18
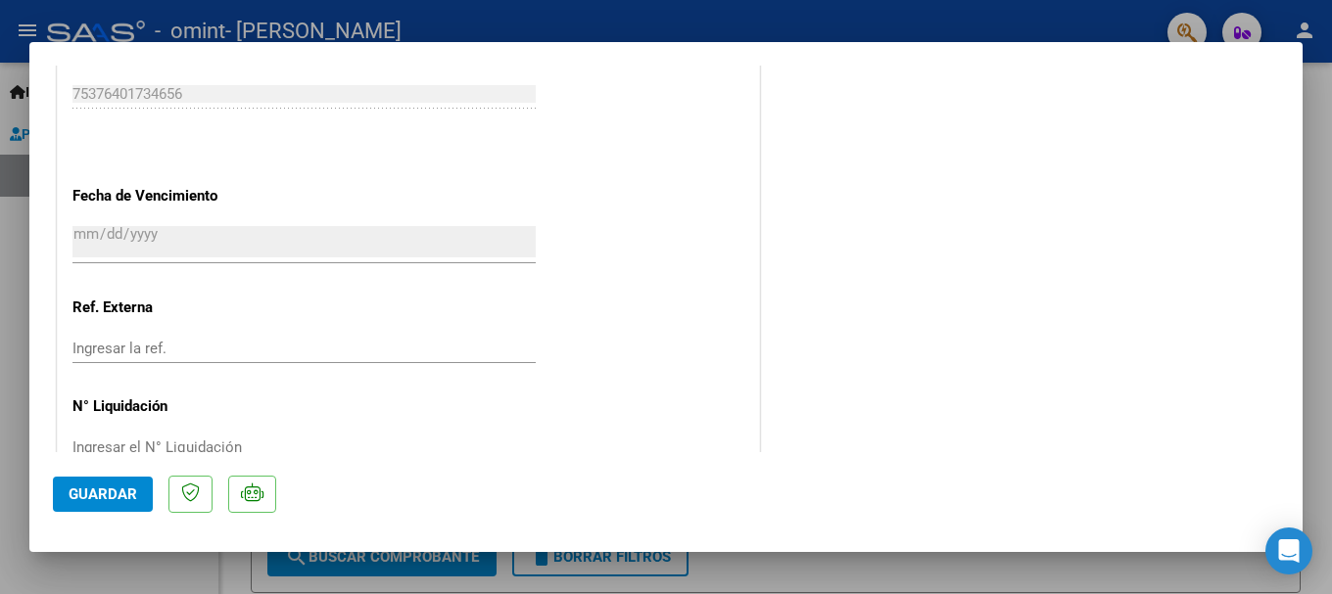
scroll to position [1178, 0]
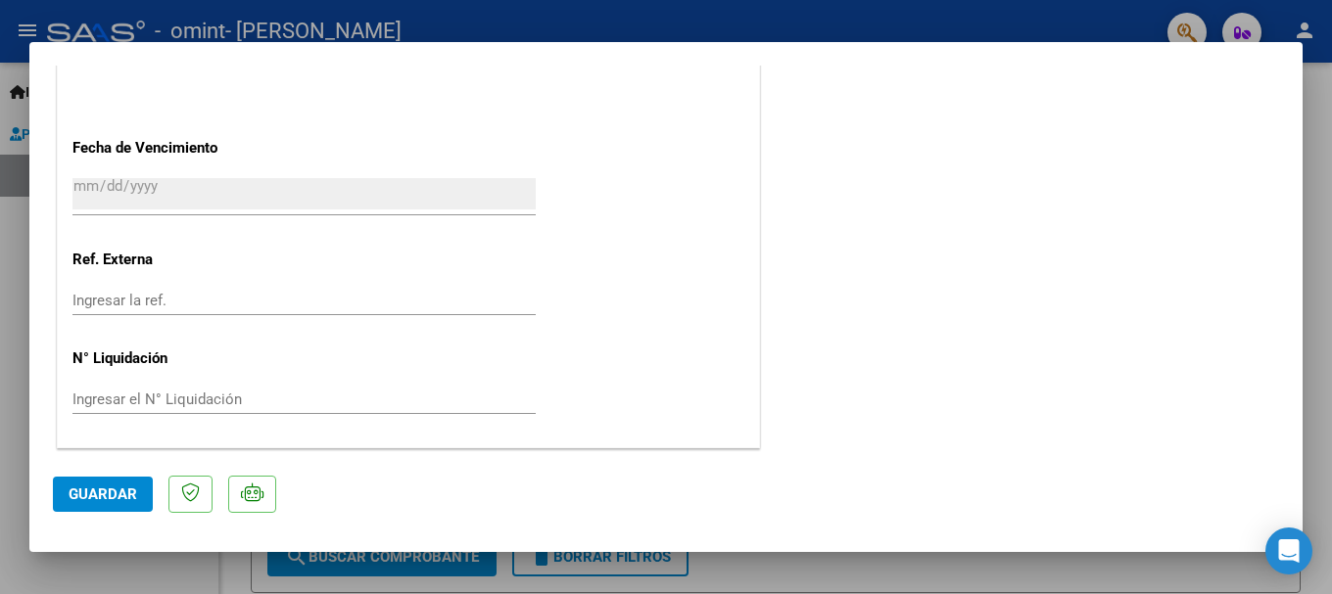
click at [140, 397] on input "Ingresar el N° Liquidación" at bounding box center [303, 400] width 463 height 18
drag, startPoint x: 52, startPoint y: 402, endPoint x: 64, endPoint y: 405, distance: 12.1
click at [18, 407] on div "COMPROBANTE VER COMPROBANTE ESTADO: Recibida. En proceso de confirmacion/acepta…" at bounding box center [666, 297] width 1332 height 594
click at [162, 395] on input "Ingresar el N° Liquidación" at bounding box center [303, 400] width 463 height 18
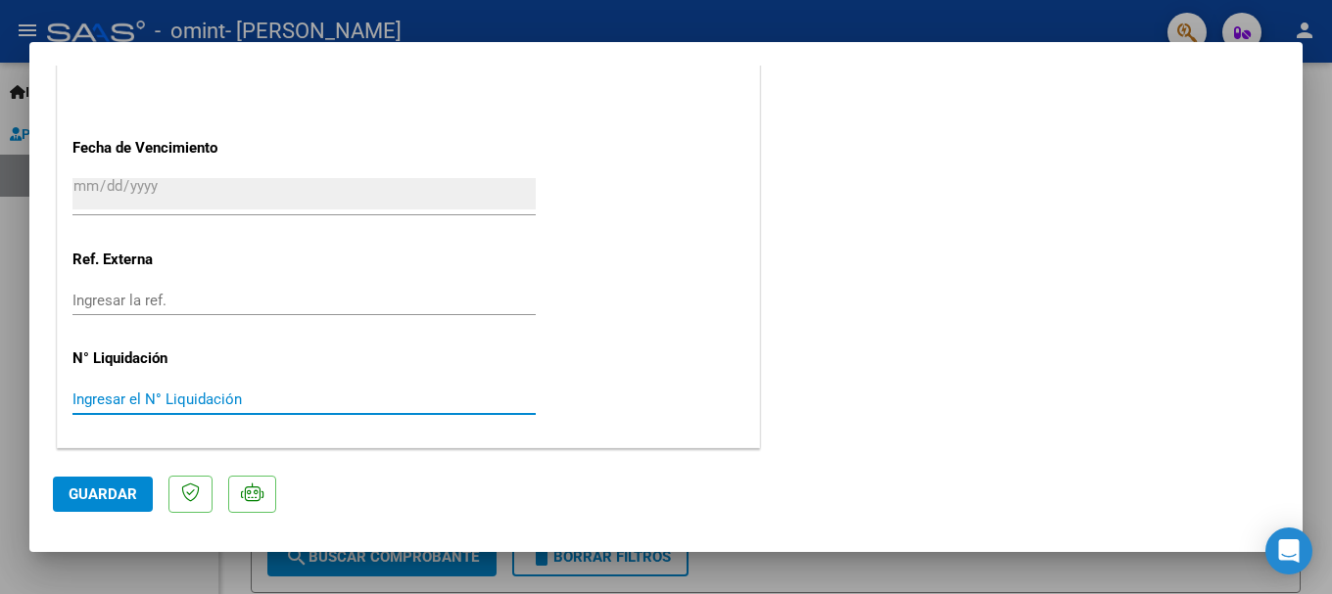
click at [102, 502] on span "Guardar" at bounding box center [103, 495] width 69 height 18
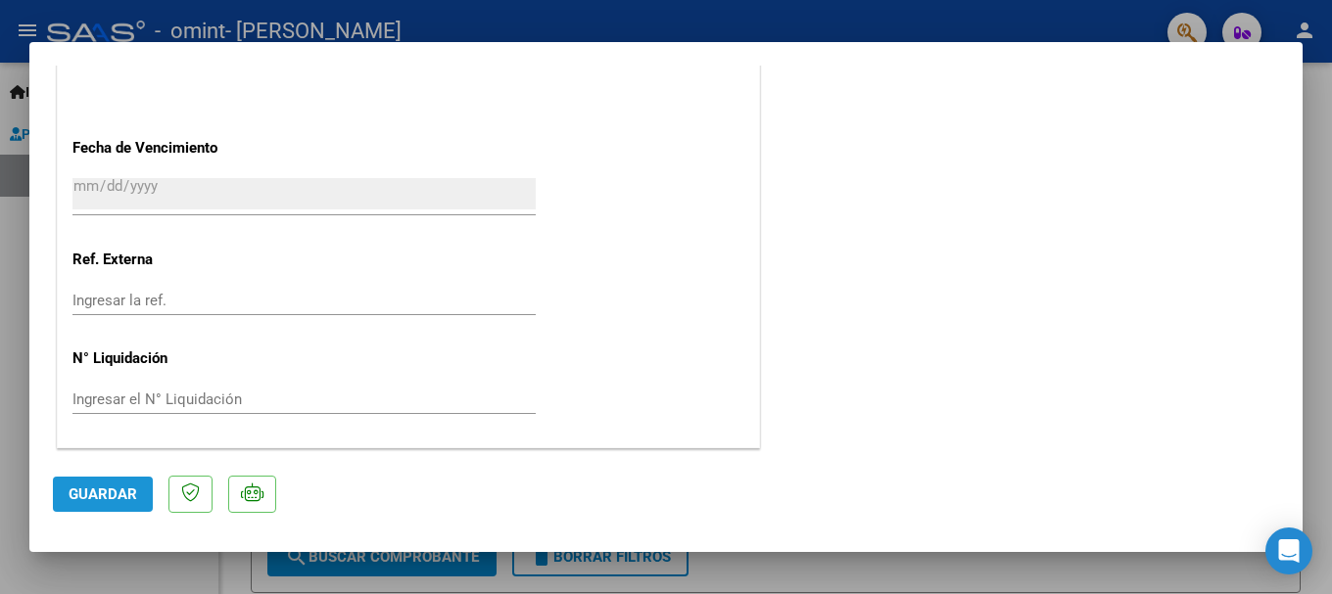
click at [129, 498] on span "Guardar" at bounding box center [103, 495] width 69 height 18
click at [169, 292] on input "Ingresar la ref." at bounding box center [303, 301] width 463 height 18
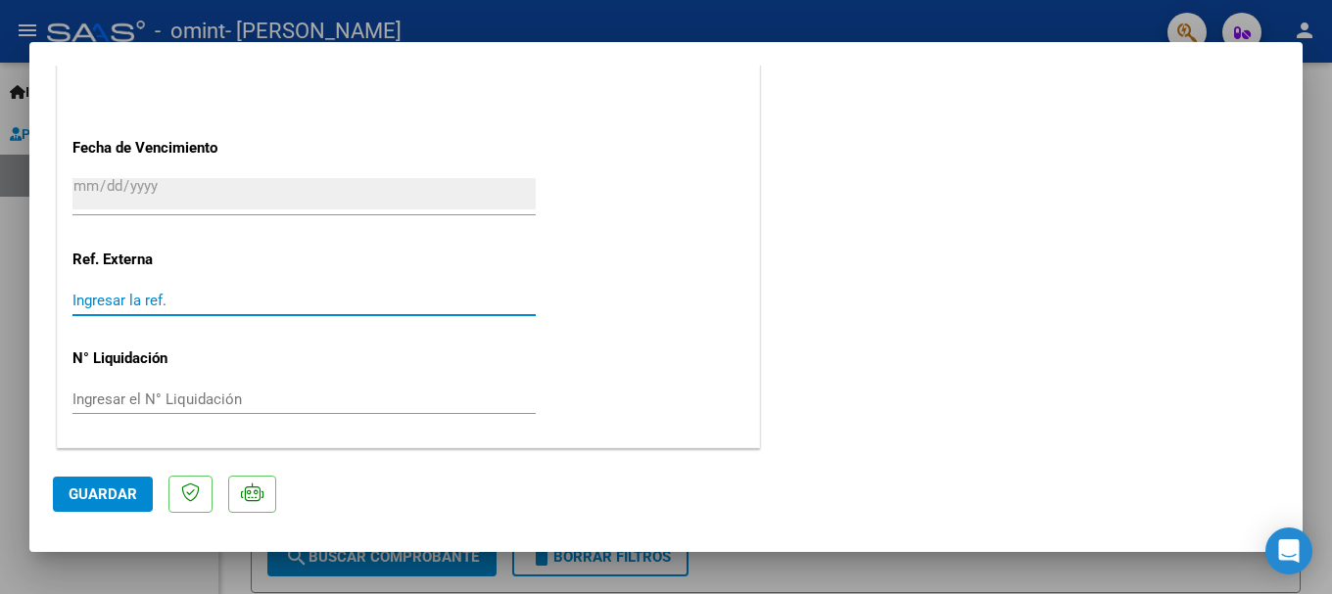
click at [169, 292] on input "Ingresar la ref." at bounding box center [303, 301] width 463 height 18
click at [124, 492] on span "Guardar" at bounding box center [103, 495] width 69 height 18
click at [196, 308] on input "Ingresar la ref." at bounding box center [303, 301] width 463 height 18
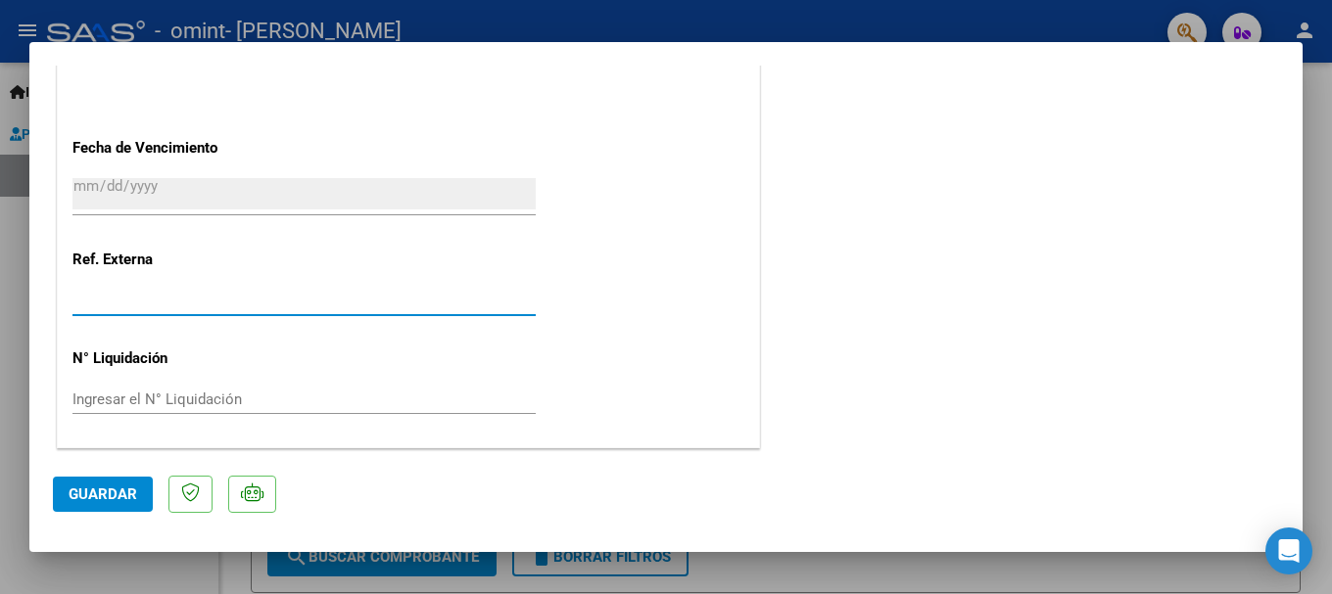
drag, startPoint x: 70, startPoint y: 306, endPoint x: 82, endPoint y: 313, distance: 14.5
drag, startPoint x: 239, startPoint y: 300, endPoint x: 256, endPoint y: 308, distance: 18.8
click at [242, 301] on input "Ingresar la ref." at bounding box center [303, 301] width 463 height 18
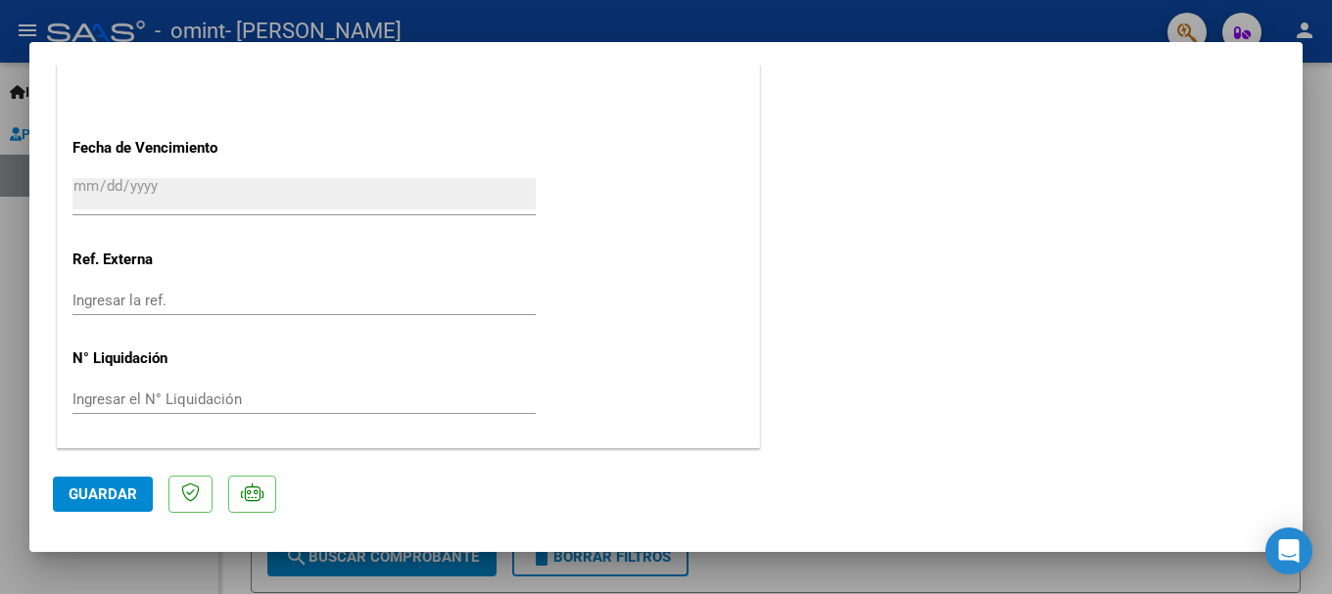
click at [1320, 289] on div at bounding box center [666, 297] width 1332 height 594
type input "$ 0,00"
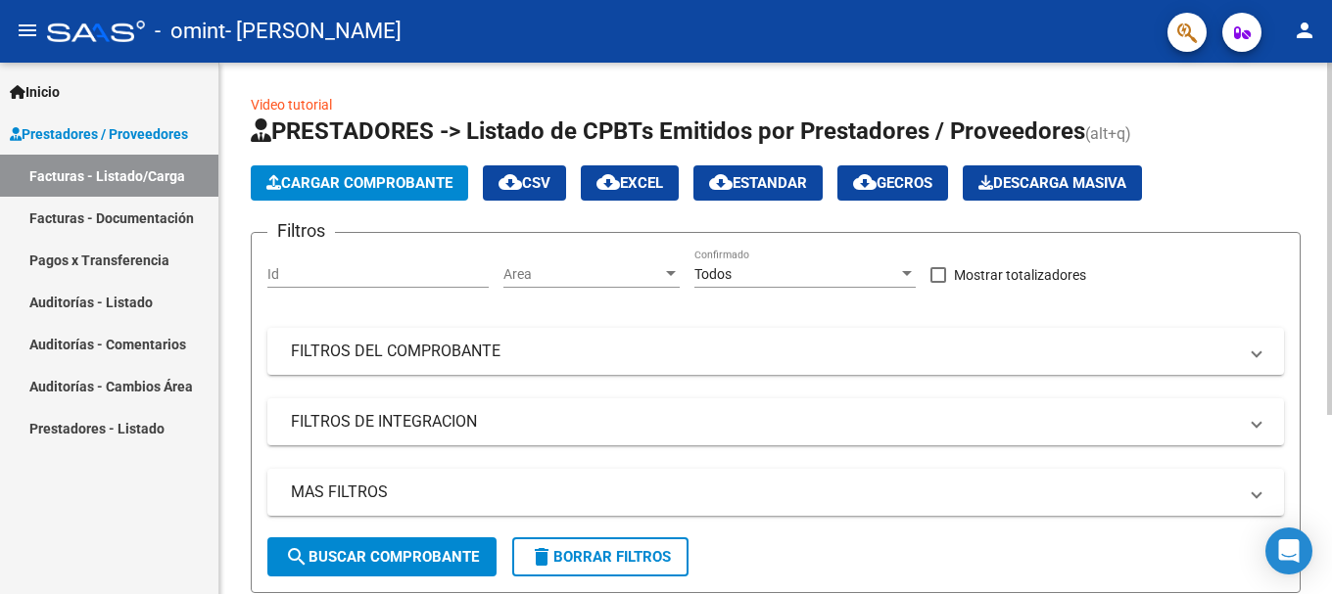
drag, startPoint x: 1323, startPoint y: 151, endPoint x: 1331, endPoint y: 201, distance: 50.5
click at [1331, 228] on div "Video tutorial PRESTADORES -> Listado de CPBTs Emitidos por Prestadores / Prove…" at bounding box center [777, 455] width 1117 height 785
click at [1331, 193] on div at bounding box center [1329, 239] width 5 height 352
click at [1302, 164] on div "Video tutorial PRESTADORES -> Listado de CPBTs Emitidos por Prestadores / Prove…" at bounding box center [775, 455] width 1112 height 785
click at [170, 229] on link "Facturas - Documentación" at bounding box center [109, 218] width 218 height 42
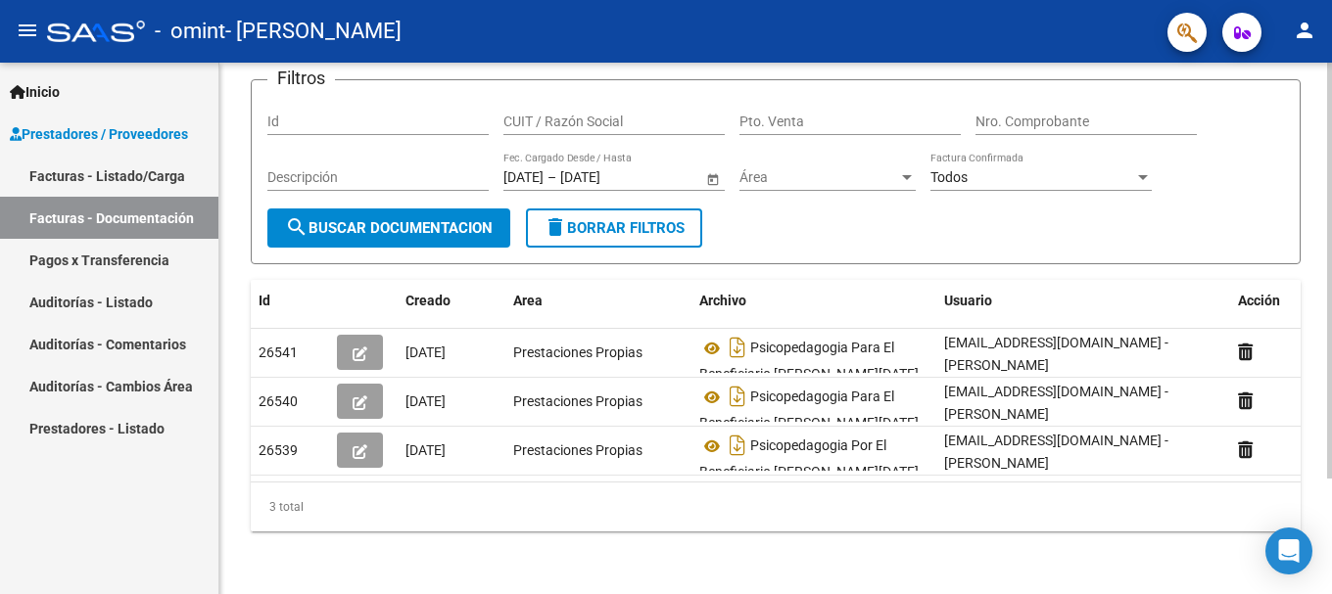
scroll to position [147, 0]
click at [1321, 304] on div "PRESTADORES -> Comprobantes - Documentación Respaldatoria cloud_download Export…" at bounding box center [777, 262] width 1117 height 663
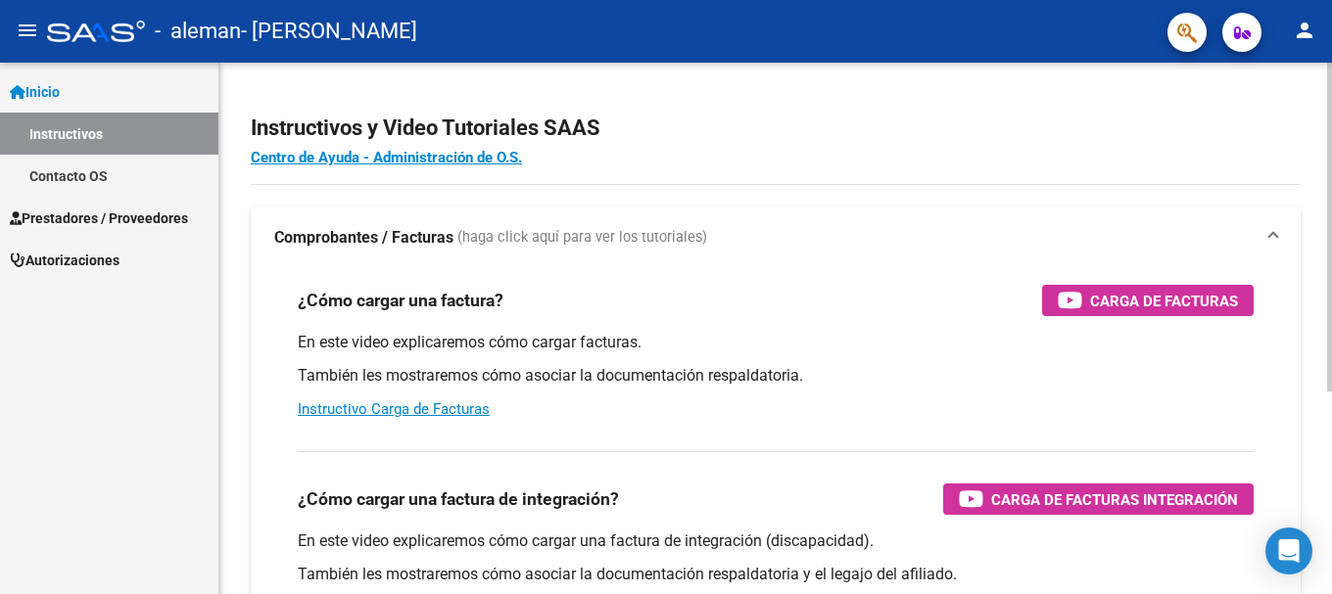
click at [1232, 113] on h2 "Instructivos y Video Tutoriales SAAS" at bounding box center [776, 128] width 1050 height 37
drag, startPoint x: 1169, startPoint y: 237, endPoint x: 1115, endPoint y: 158, distance: 95.9
click at [1164, 235] on mat-panel-title "Comprobantes / Facturas (haga click aquí para ver los tutoriales)" at bounding box center [763, 238] width 979 height 22
